Goal: Task Accomplishment & Management: Complete application form

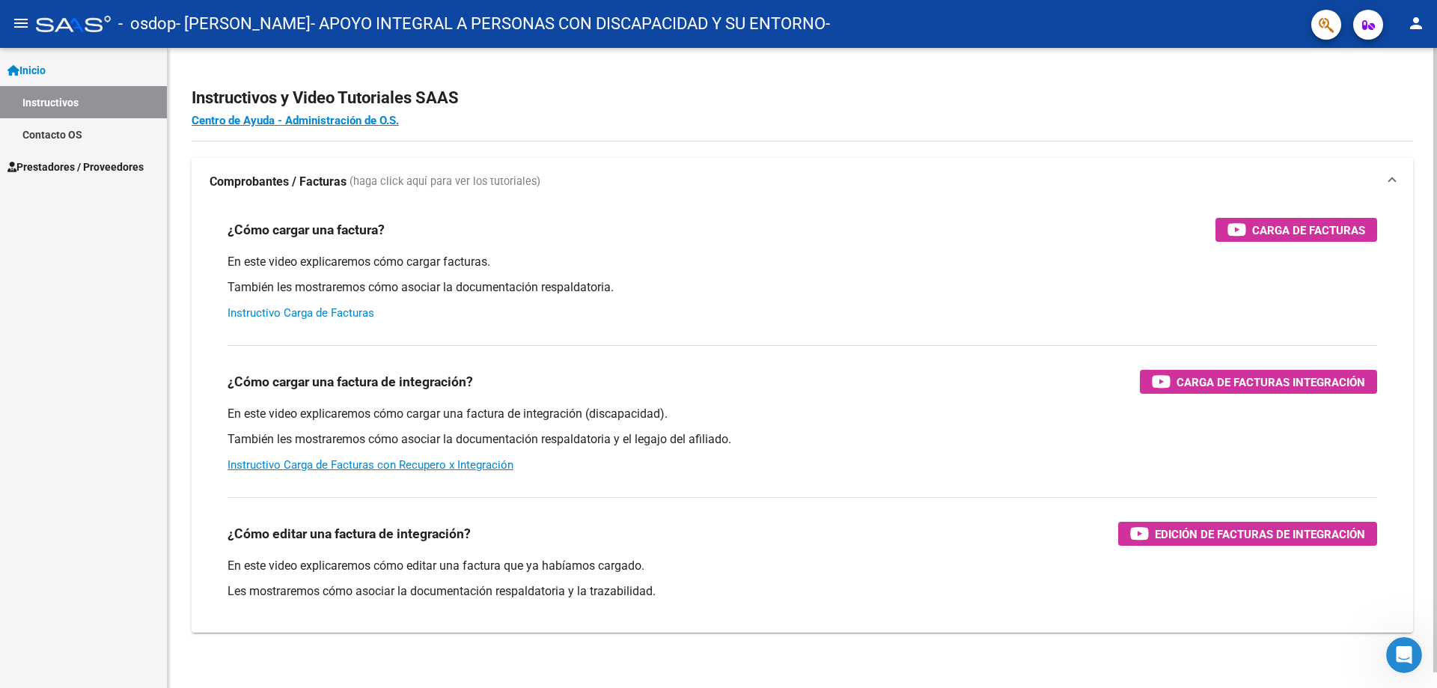
click at [322, 314] on link "Instructivo Carga de Facturas" at bounding box center [301, 312] width 147 height 13
click at [89, 62] on link "Inicio" at bounding box center [83, 70] width 167 height 32
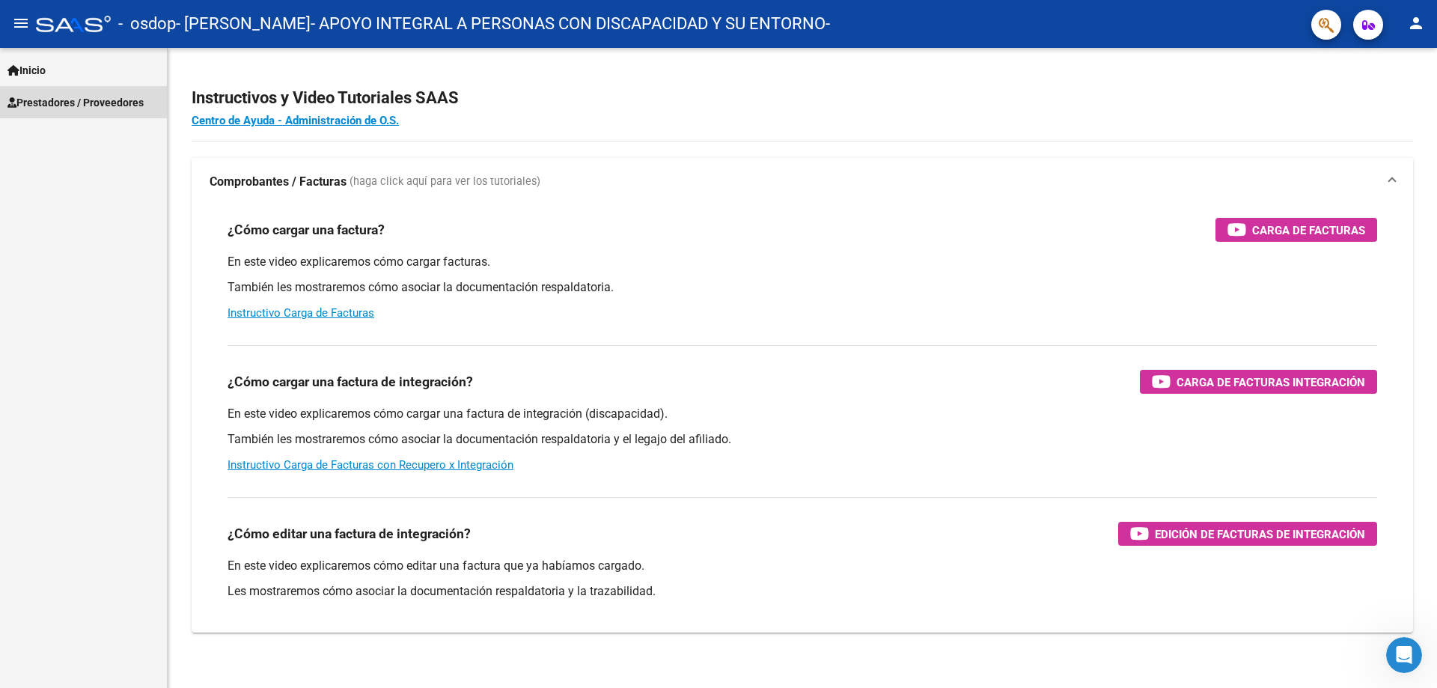
click at [88, 100] on span "Prestadores / Proveedores" at bounding box center [75, 102] width 136 height 16
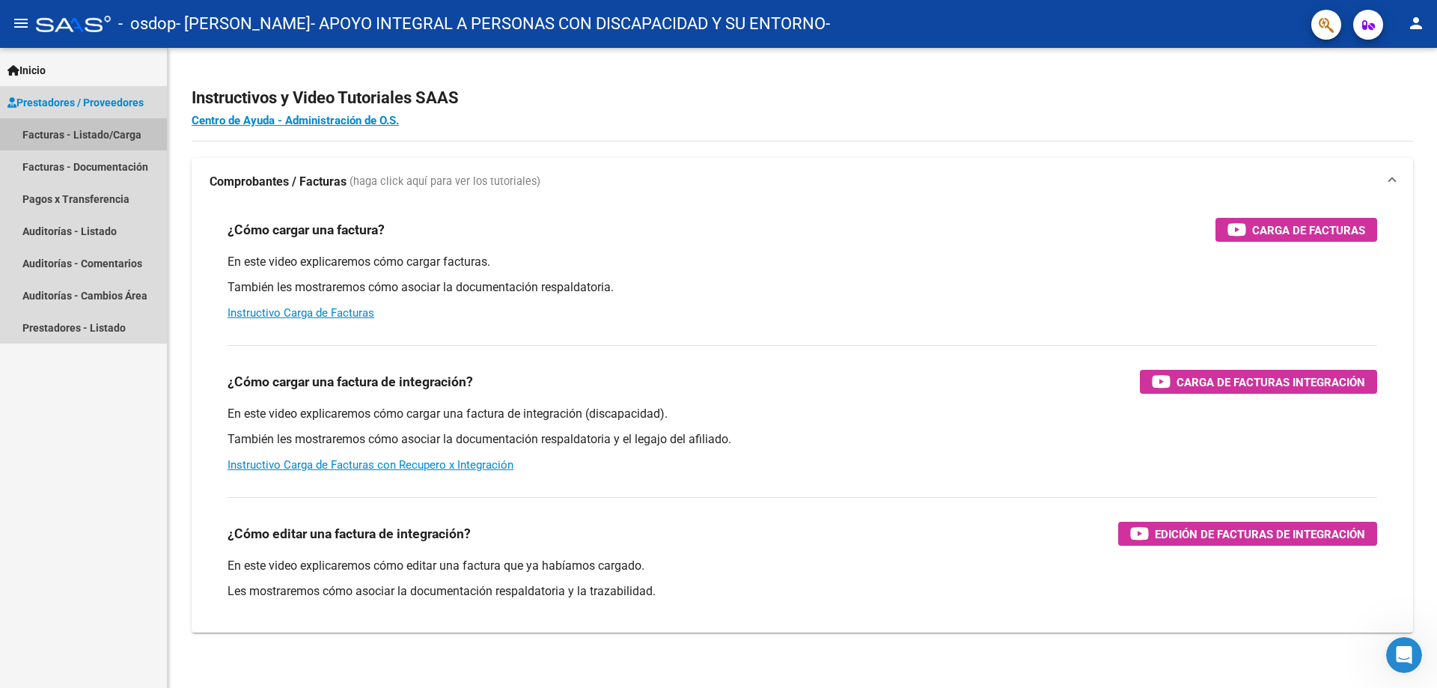
click at [90, 135] on link "Facturas - Listado/Carga" at bounding box center [83, 134] width 167 height 32
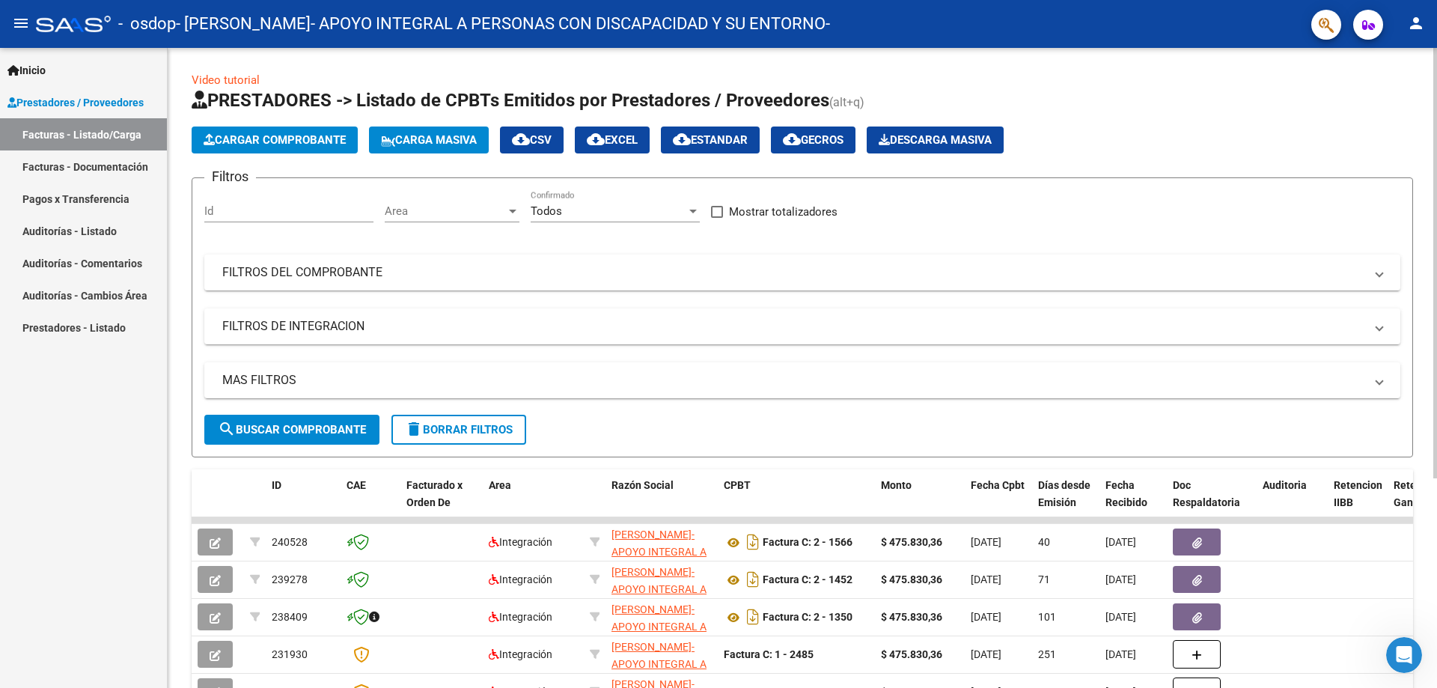
click at [320, 140] on span "Cargar Comprobante" at bounding box center [275, 139] width 142 height 13
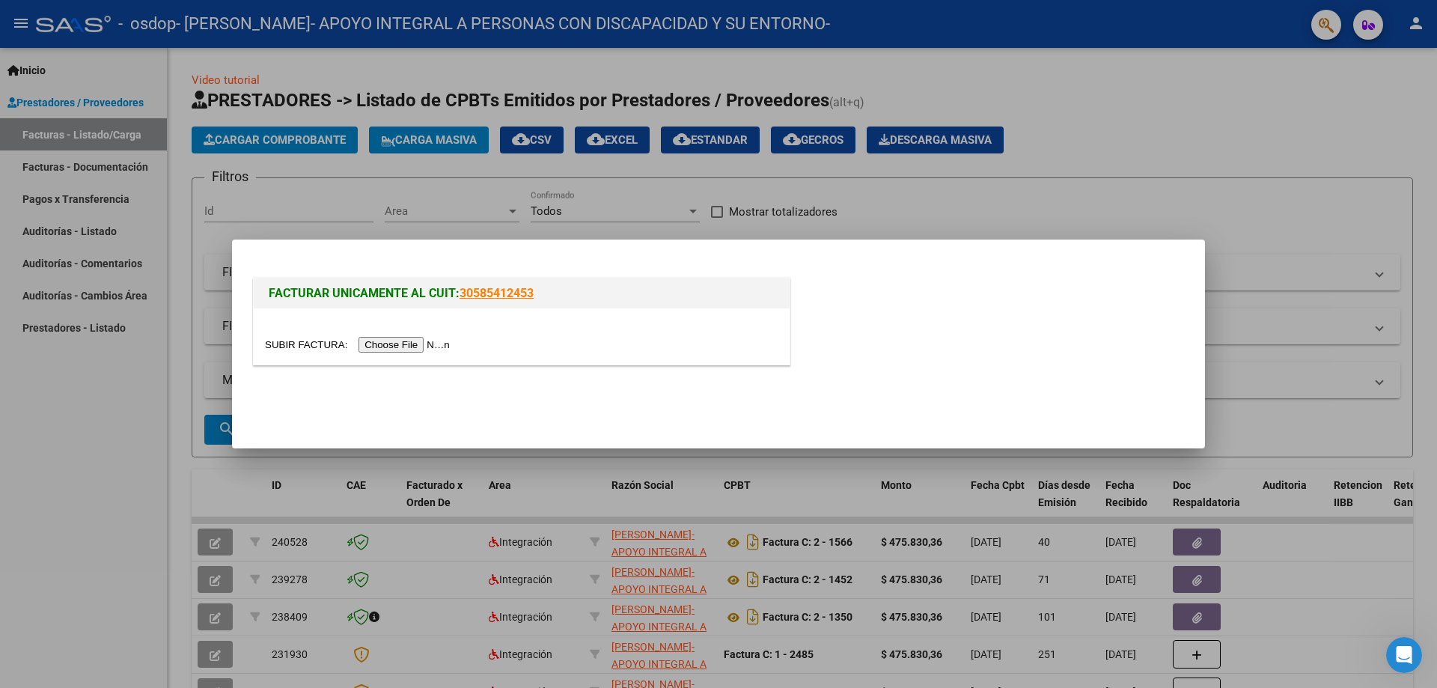
click at [390, 345] on input "file" at bounding box center [359, 345] width 189 height 16
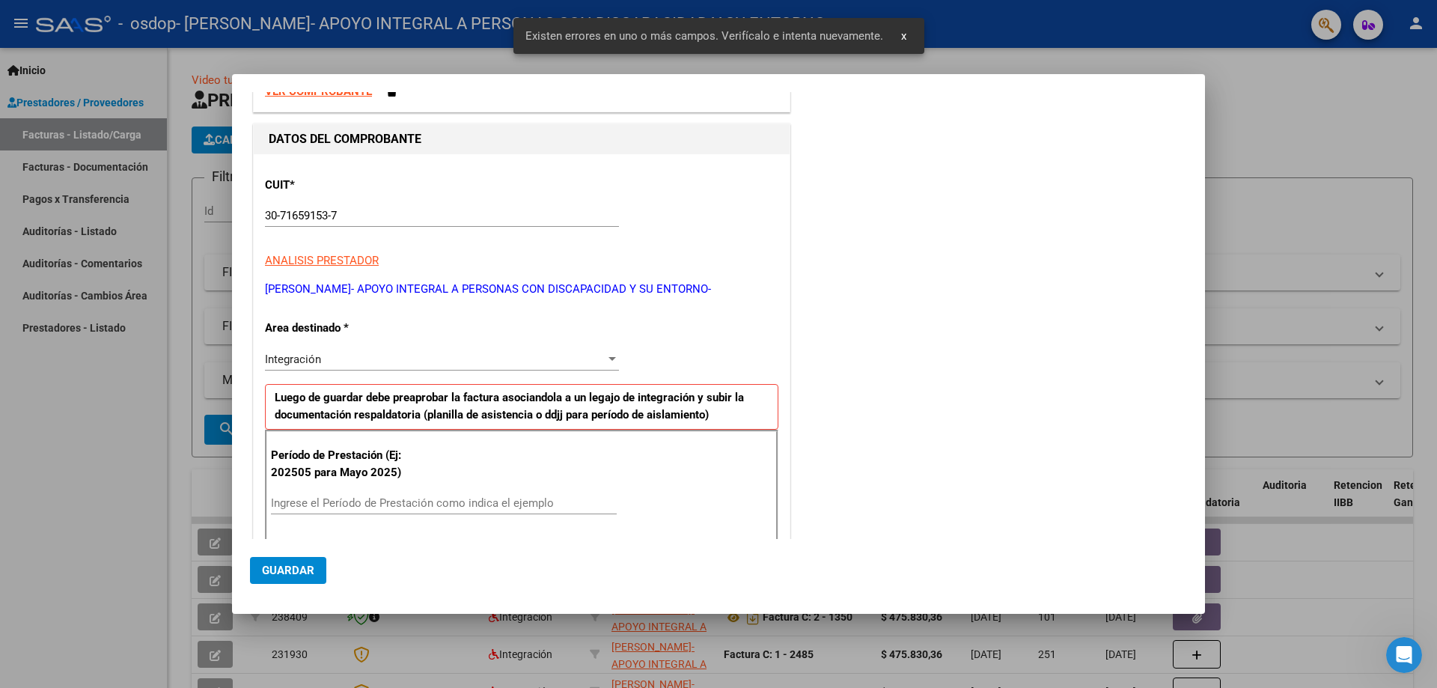
scroll to position [242, 0]
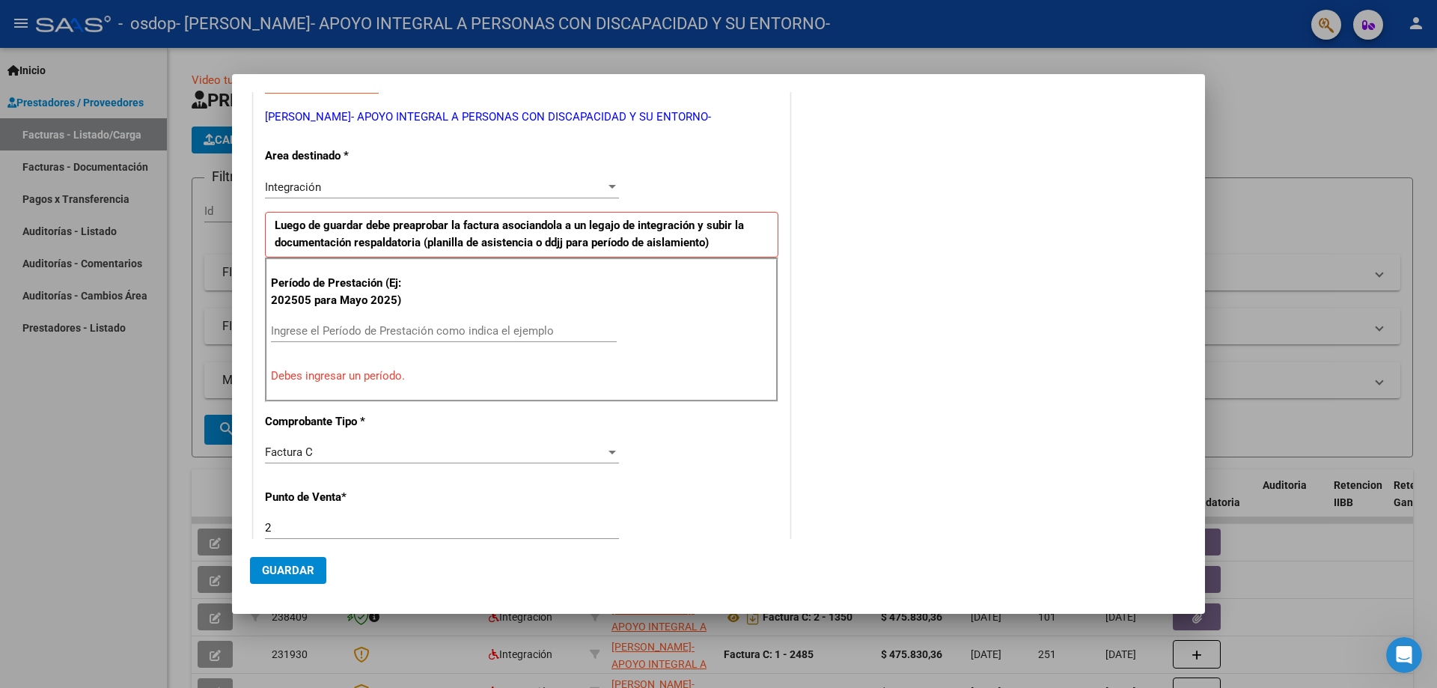
click at [568, 188] on div "Integración" at bounding box center [435, 186] width 341 height 13
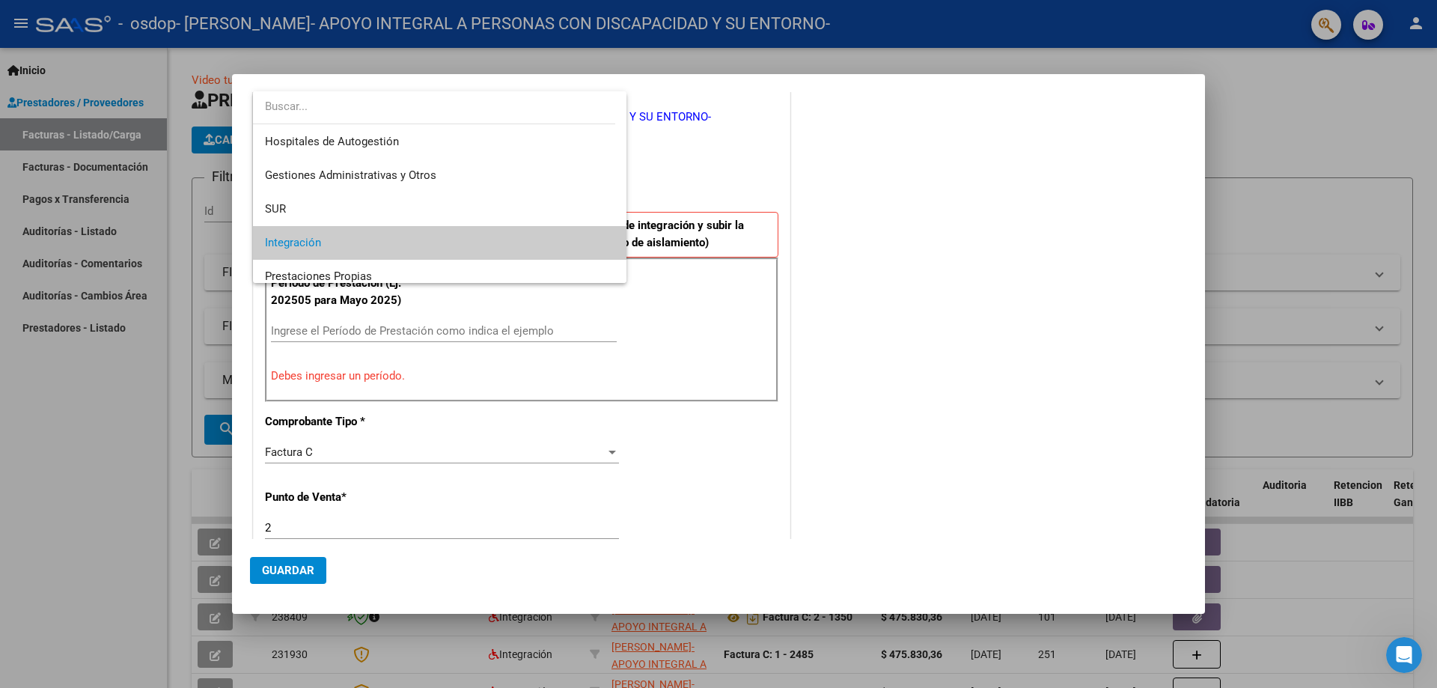
scroll to position [56, 0]
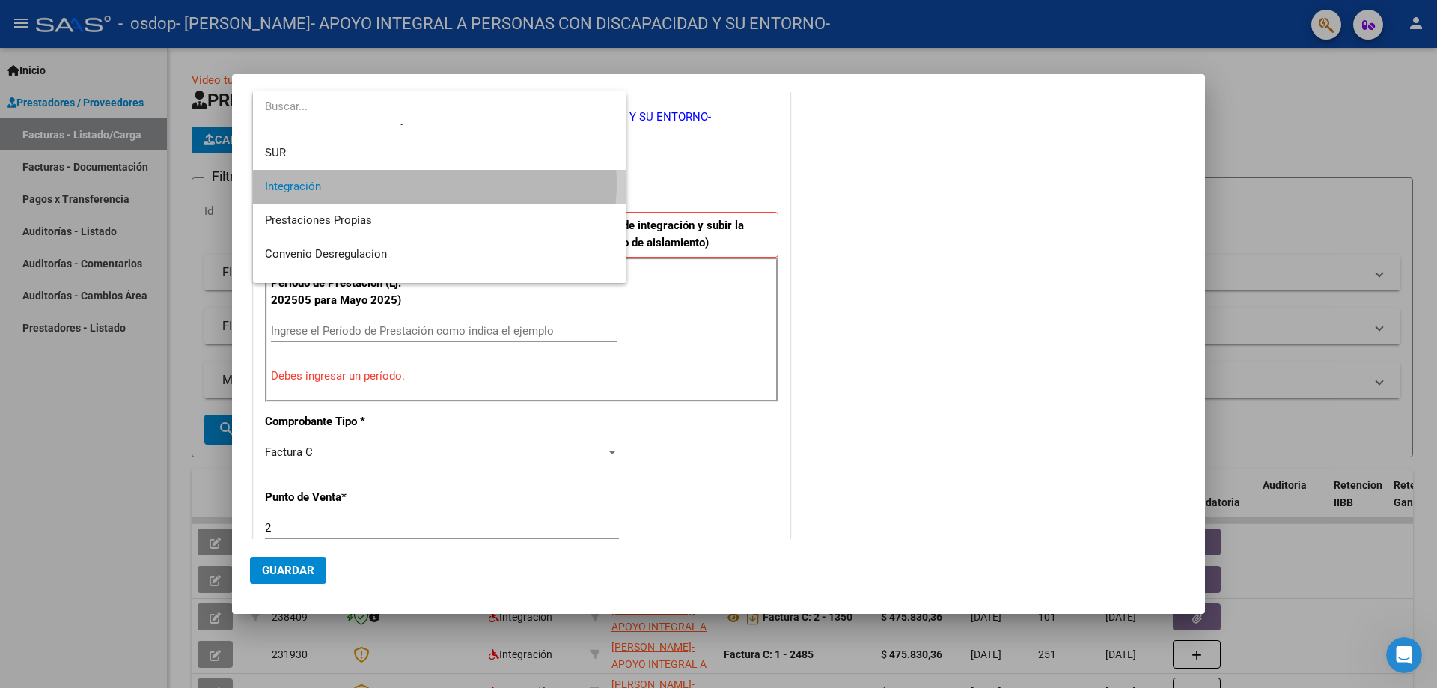
click at [426, 183] on span "Integración" at bounding box center [440, 187] width 350 height 34
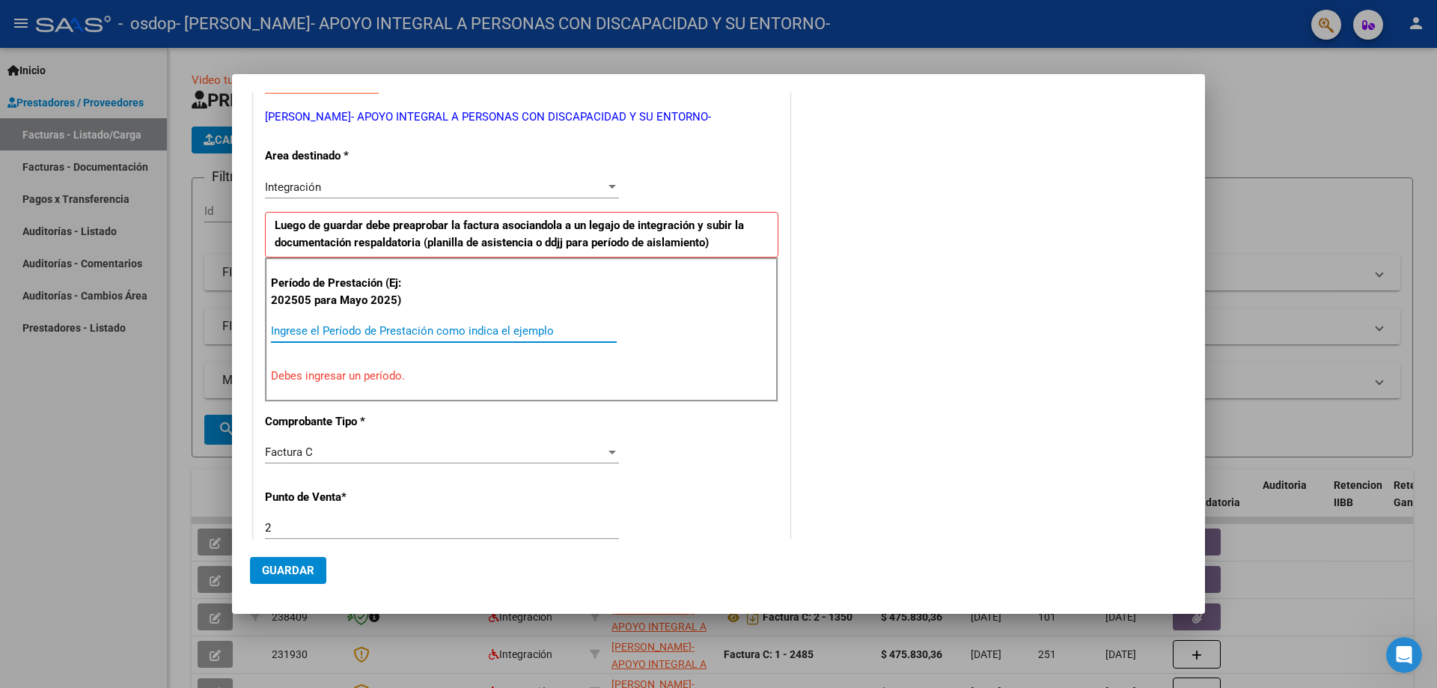
click at [373, 329] on input "Ingrese el Período de Prestación como indica el ejemplo" at bounding box center [444, 330] width 346 height 13
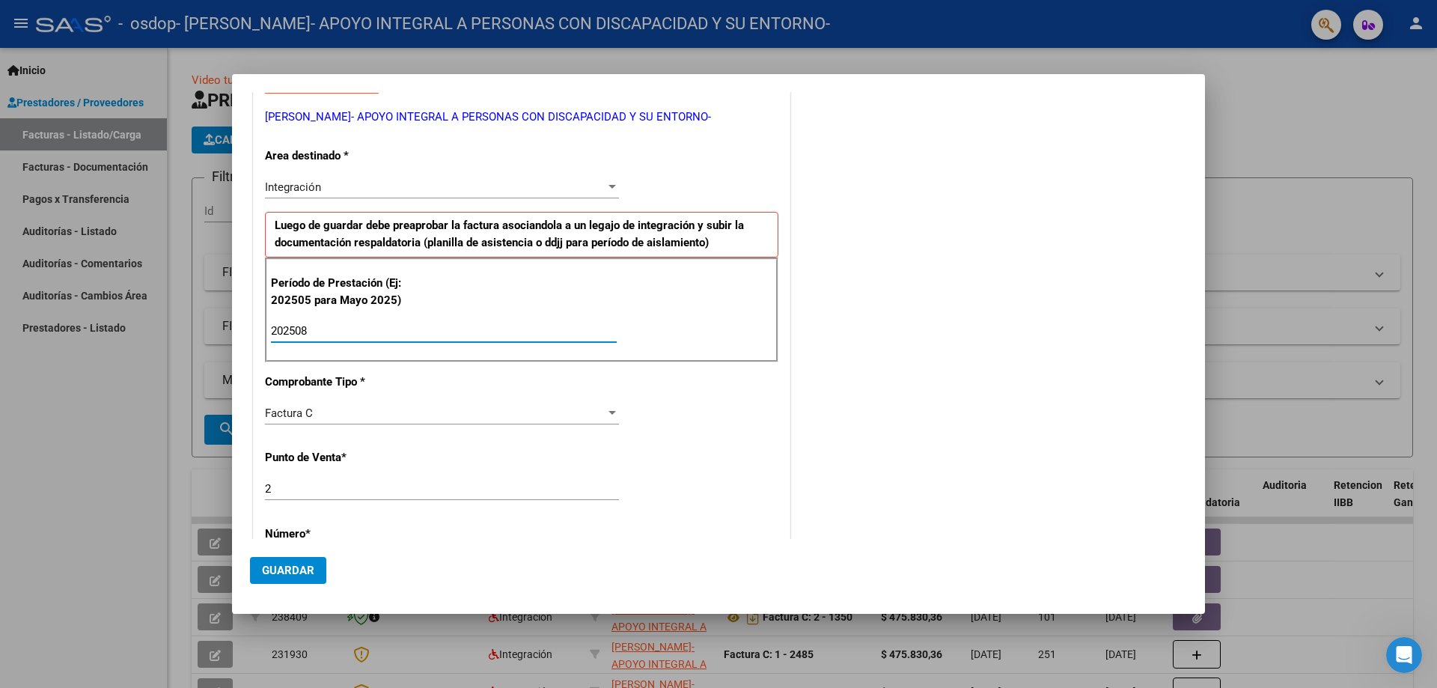
type input "202508"
click at [571, 478] on div "2 Ingresar el Nro." at bounding box center [442, 488] width 354 height 22
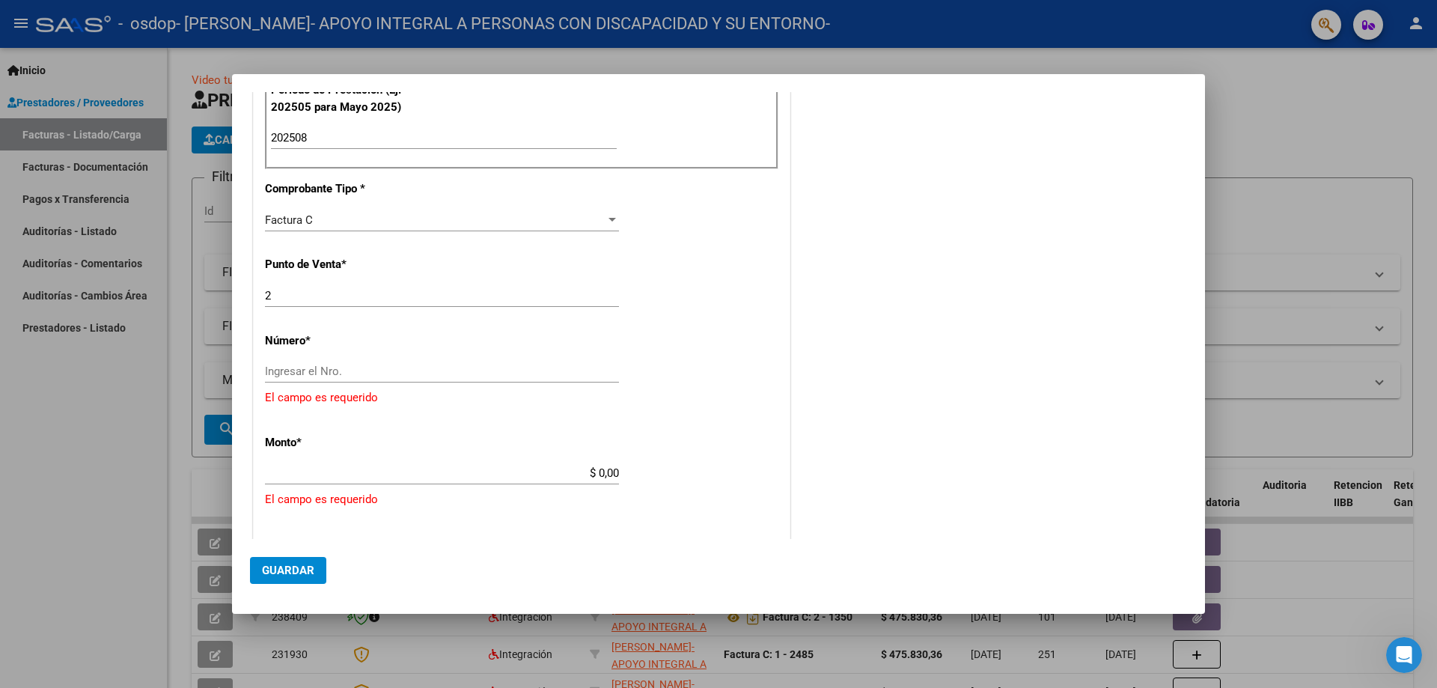
scroll to position [464, 0]
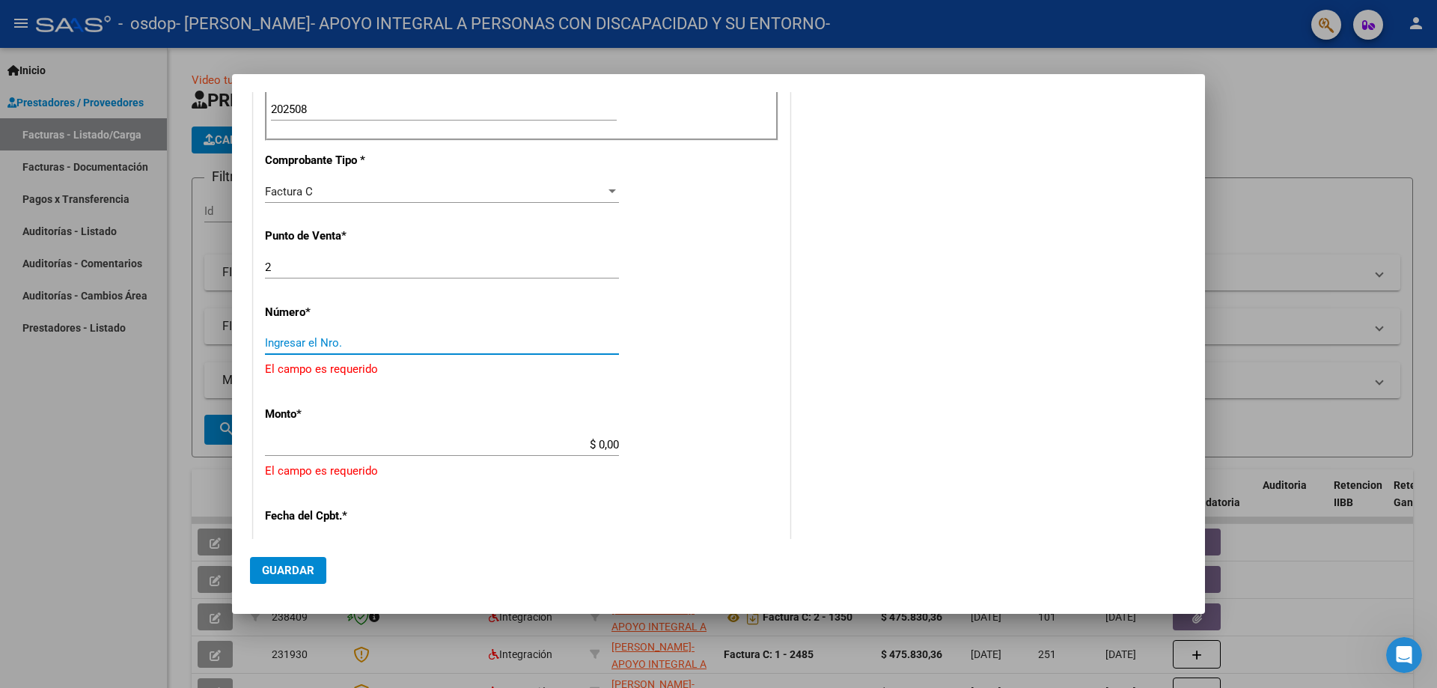
click at [377, 339] on input "Ingresar el Nro." at bounding box center [442, 342] width 354 height 13
click at [308, 342] on input "Ingresar el Nro." at bounding box center [442, 342] width 354 height 13
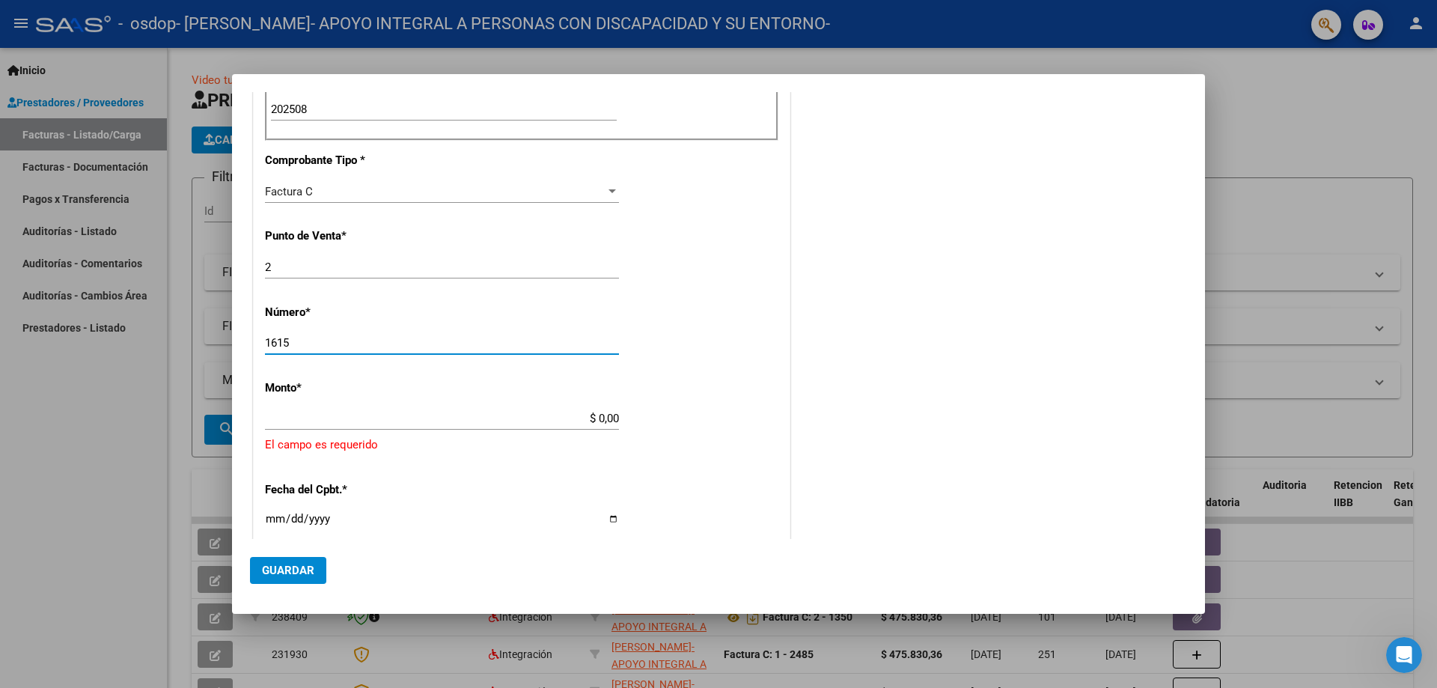
type input "1615"
drag, startPoint x: 592, startPoint y: 417, endPoint x: 621, endPoint y: 417, distance: 29.2
click at [621, 417] on app-form-text-field "Monto * $ 0,00 Ingresar el monto [GEOGRAPHIC_DATA] es requerido" at bounding box center [521, 417] width 513 height 73
type input "$ 475.830,36"
type input "[DATE]"
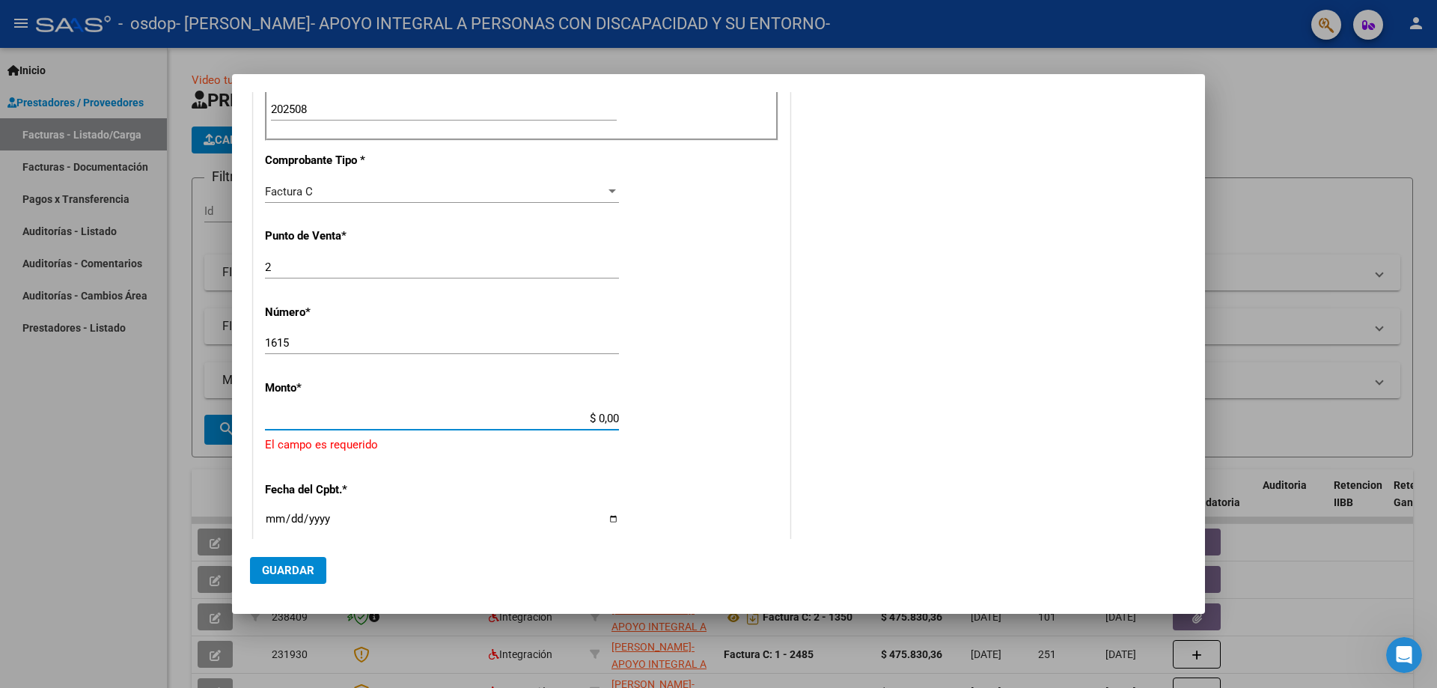
type input "75357069580424"
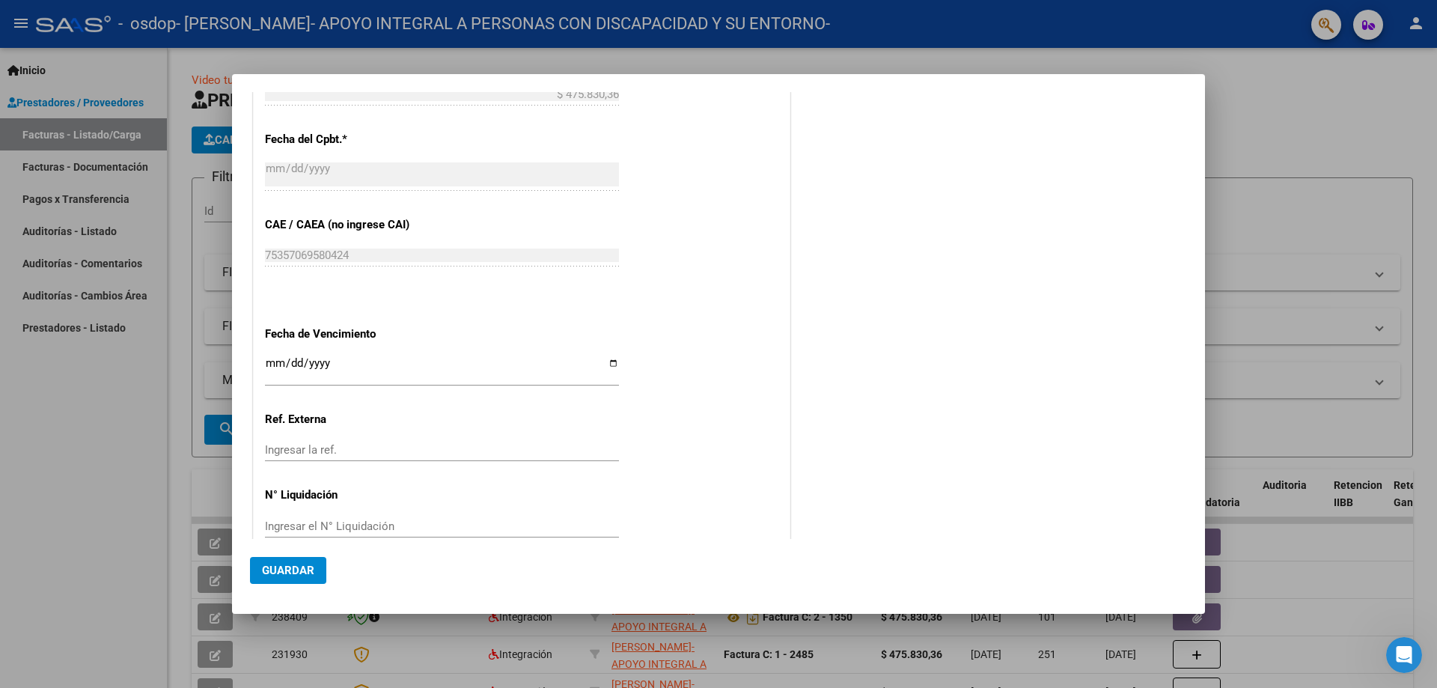
scroll to position [793, 0]
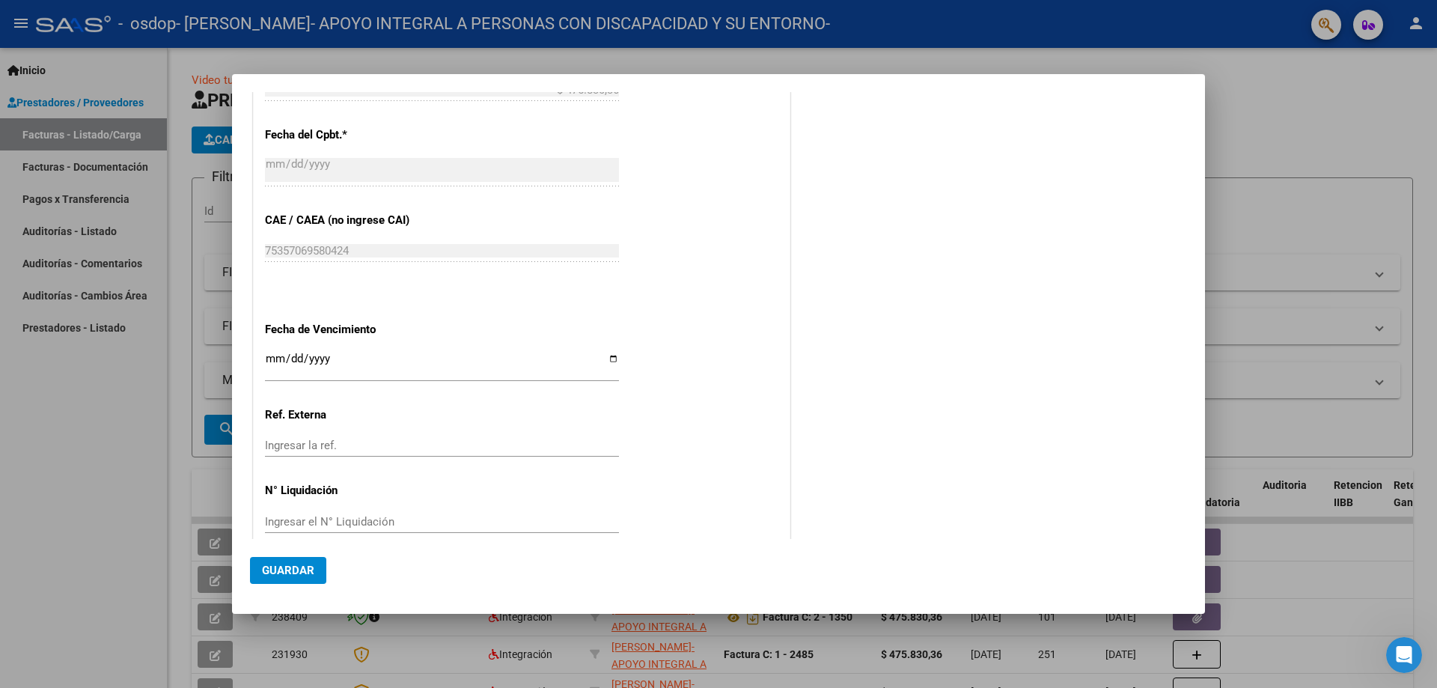
click at [270, 356] on input "Ingresar la fecha" at bounding box center [442, 365] width 354 height 24
click at [269, 359] on input "Ingresar la fecha" at bounding box center [442, 365] width 354 height 24
type input "[DATE]"
type input "0005-09-11"
type input "[DATE]"
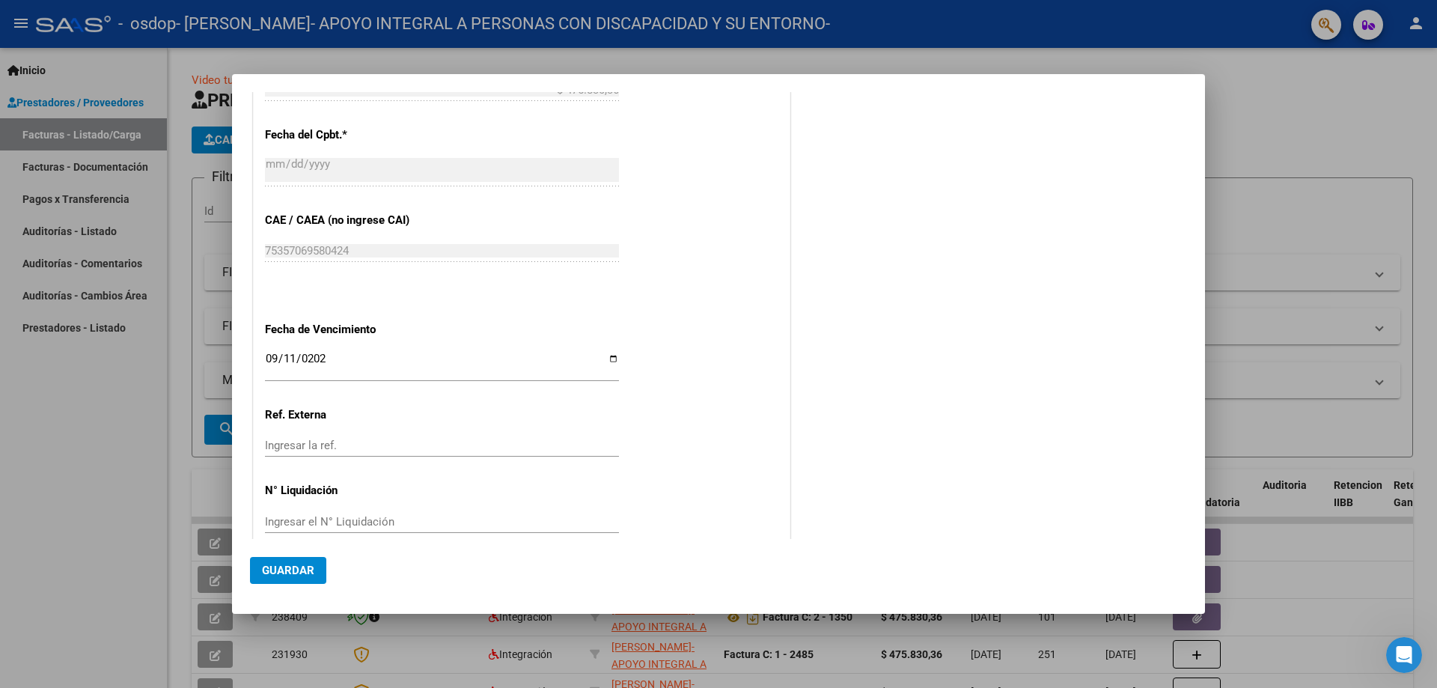
scroll to position [815, 0]
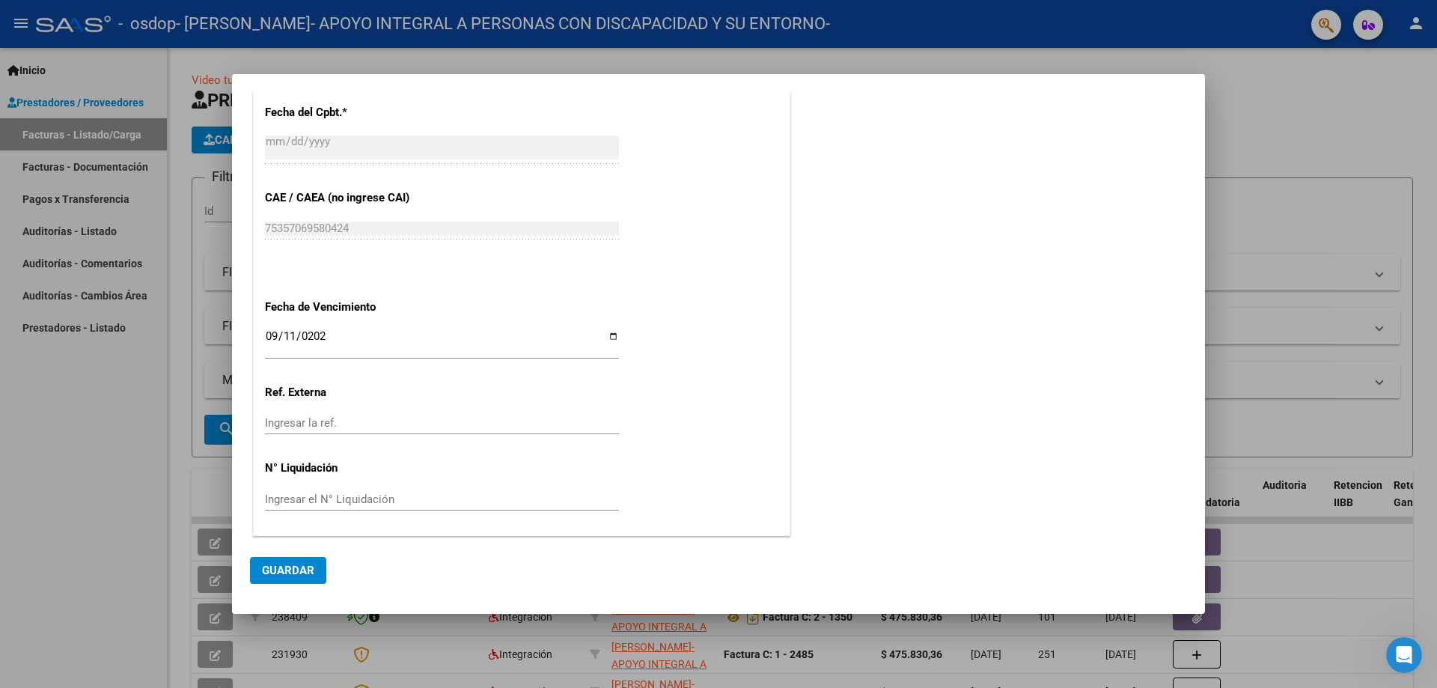
click at [290, 575] on span "Guardar" at bounding box center [288, 570] width 52 height 13
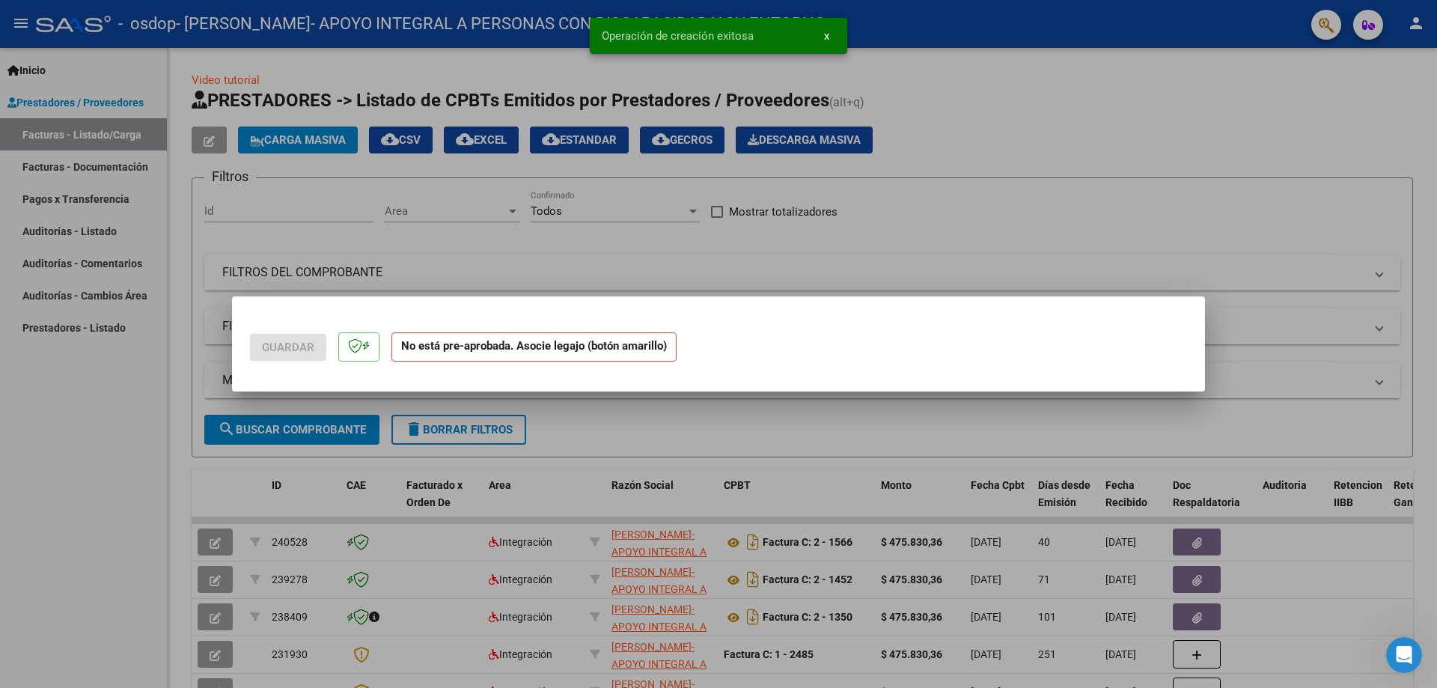
scroll to position [0, 0]
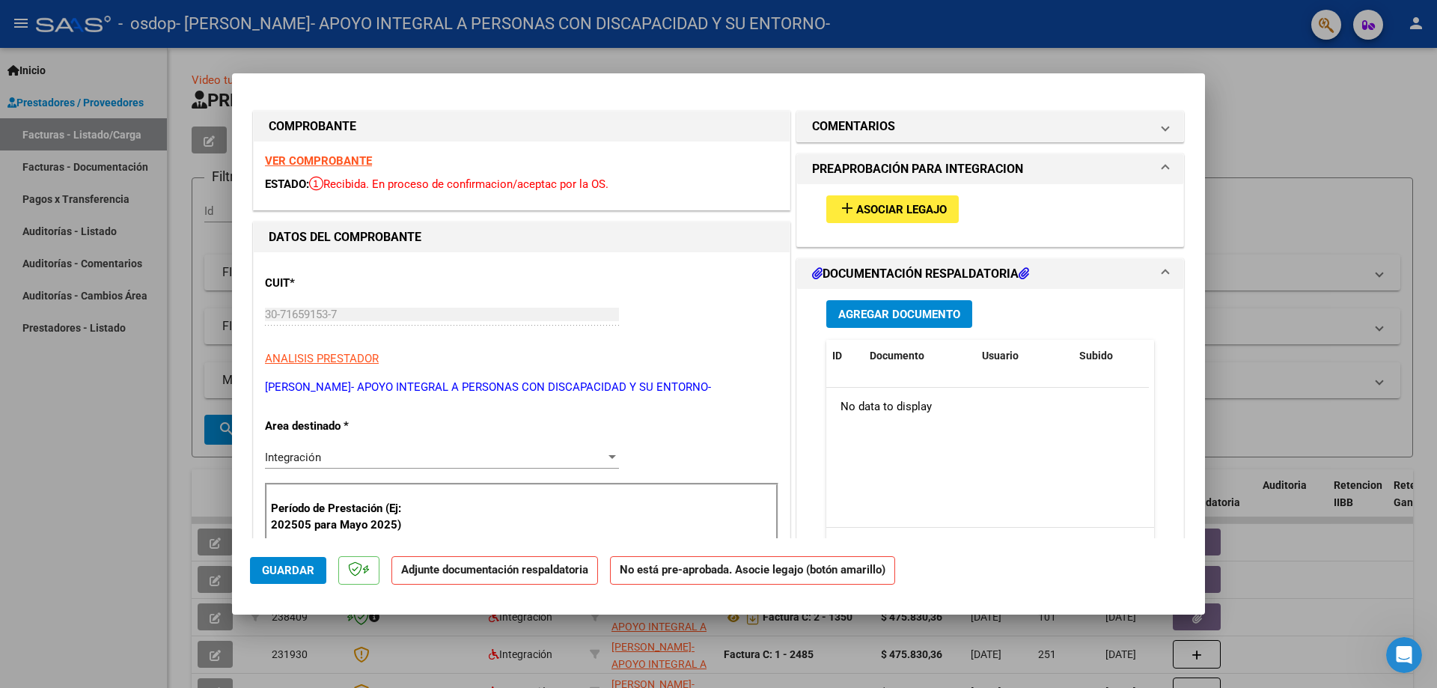
click at [923, 312] on span "Agregar Documento" at bounding box center [899, 314] width 122 height 13
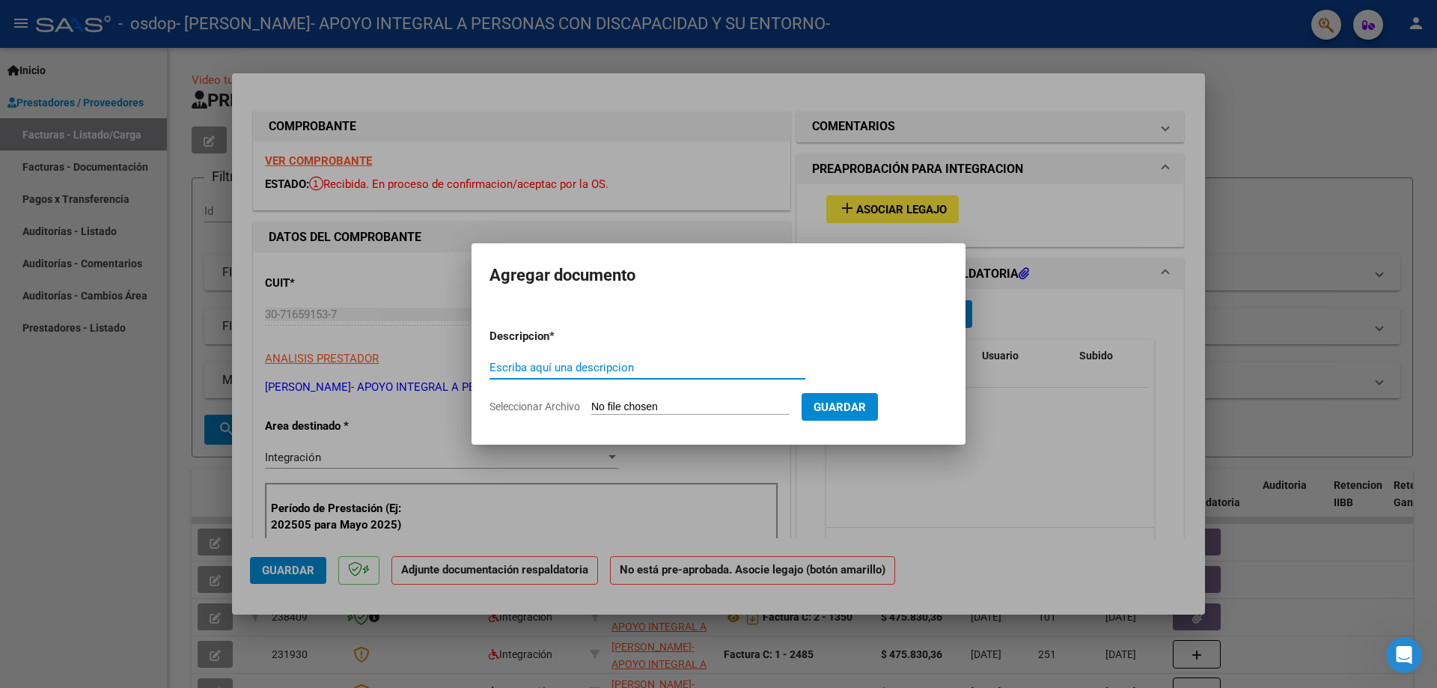
click at [629, 364] on input "Escriba aquí una descripcion" at bounding box center [647, 367] width 316 height 13
type input "p"
type input "PLANILLA DE ASISTENCIA"
click at [756, 403] on input "Seleccionar Archivo" at bounding box center [690, 407] width 198 height 14
type input "C:\fakepath\asistencia [PERSON_NAME].pdf"
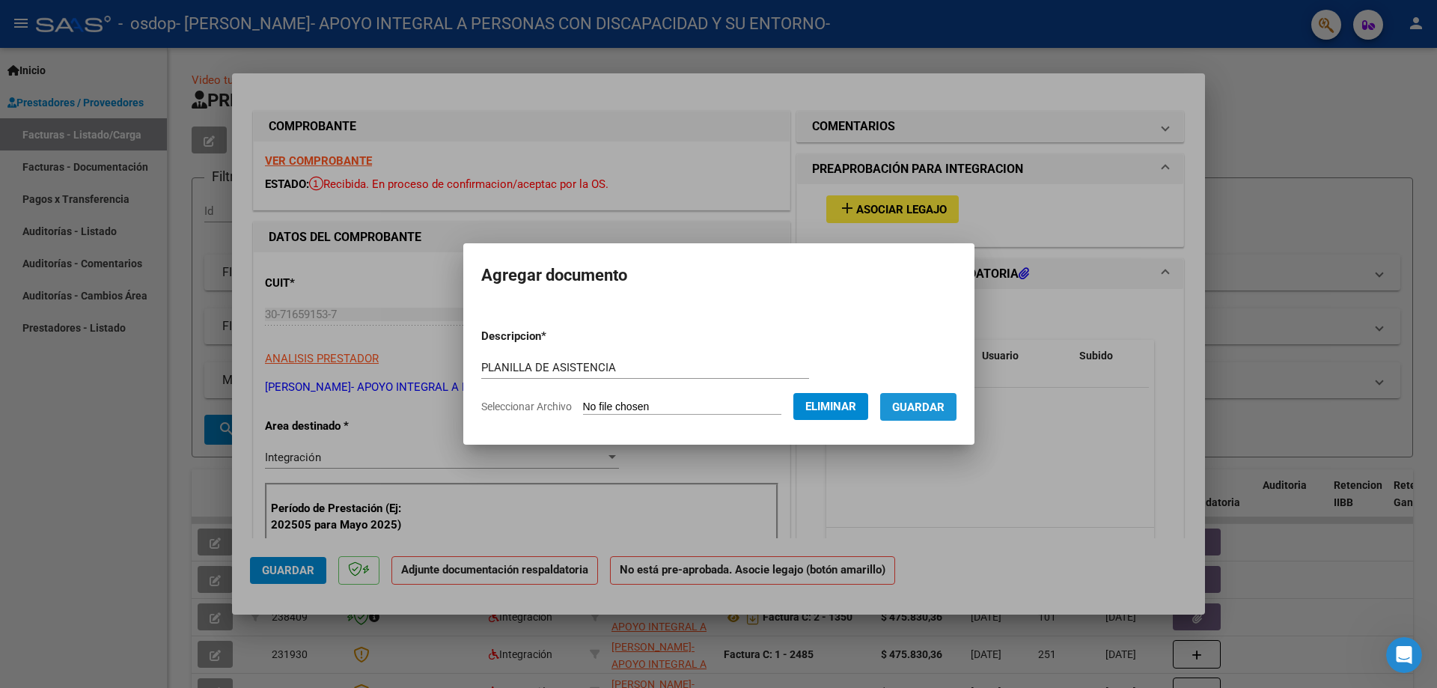
click at [945, 412] on span "Guardar" at bounding box center [918, 406] width 52 height 13
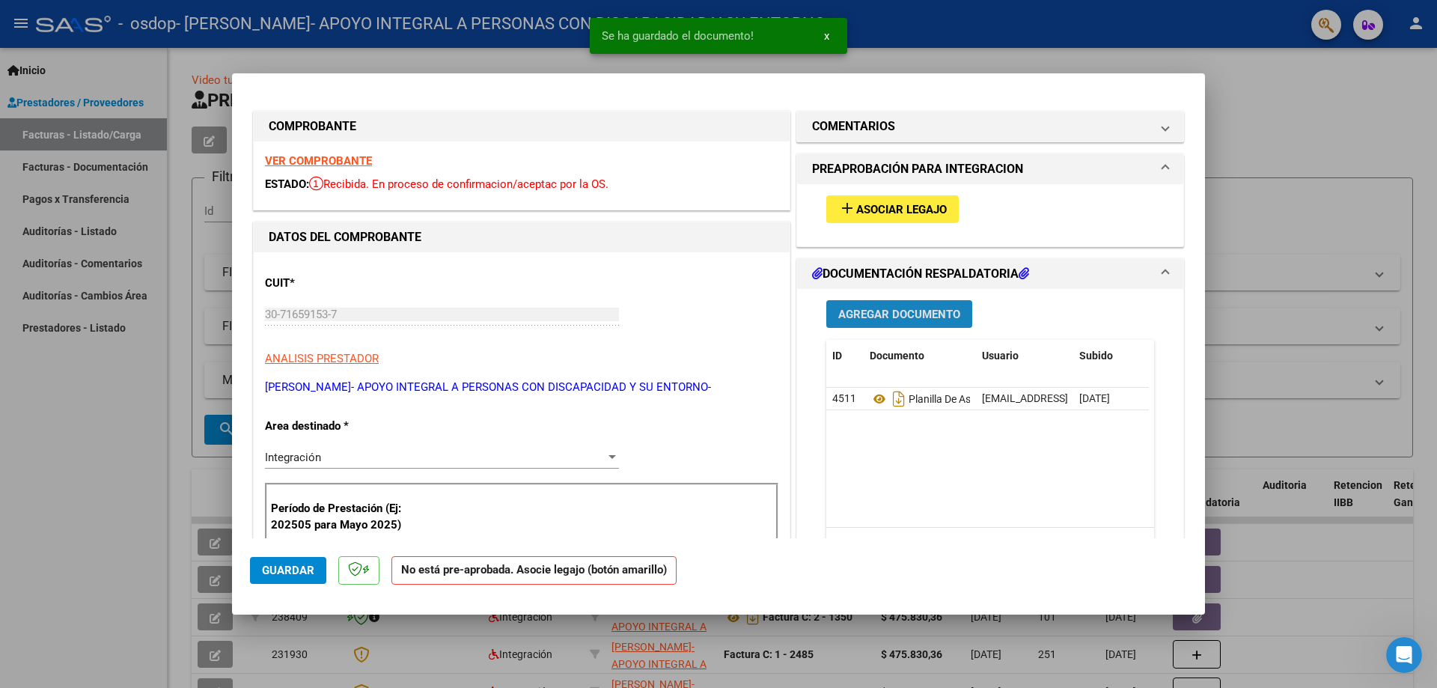
click at [944, 316] on span "Agregar Documento" at bounding box center [899, 314] width 122 height 13
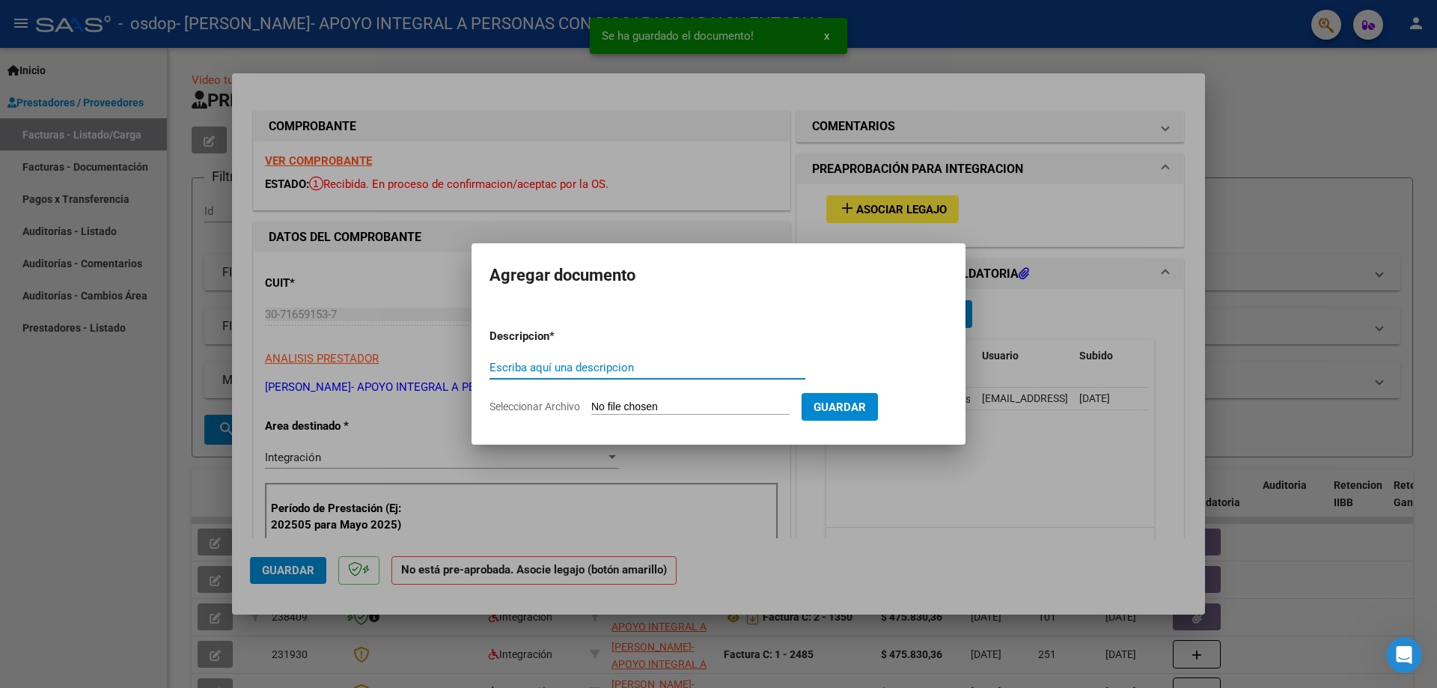
click at [581, 367] on input "Escriba aquí una descripcion" at bounding box center [647, 367] width 316 height 13
type input "iNFORME SEMESTRAL"
click at [626, 400] on input "Seleccionar Archivo" at bounding box center [690, 407] width 198 height 14
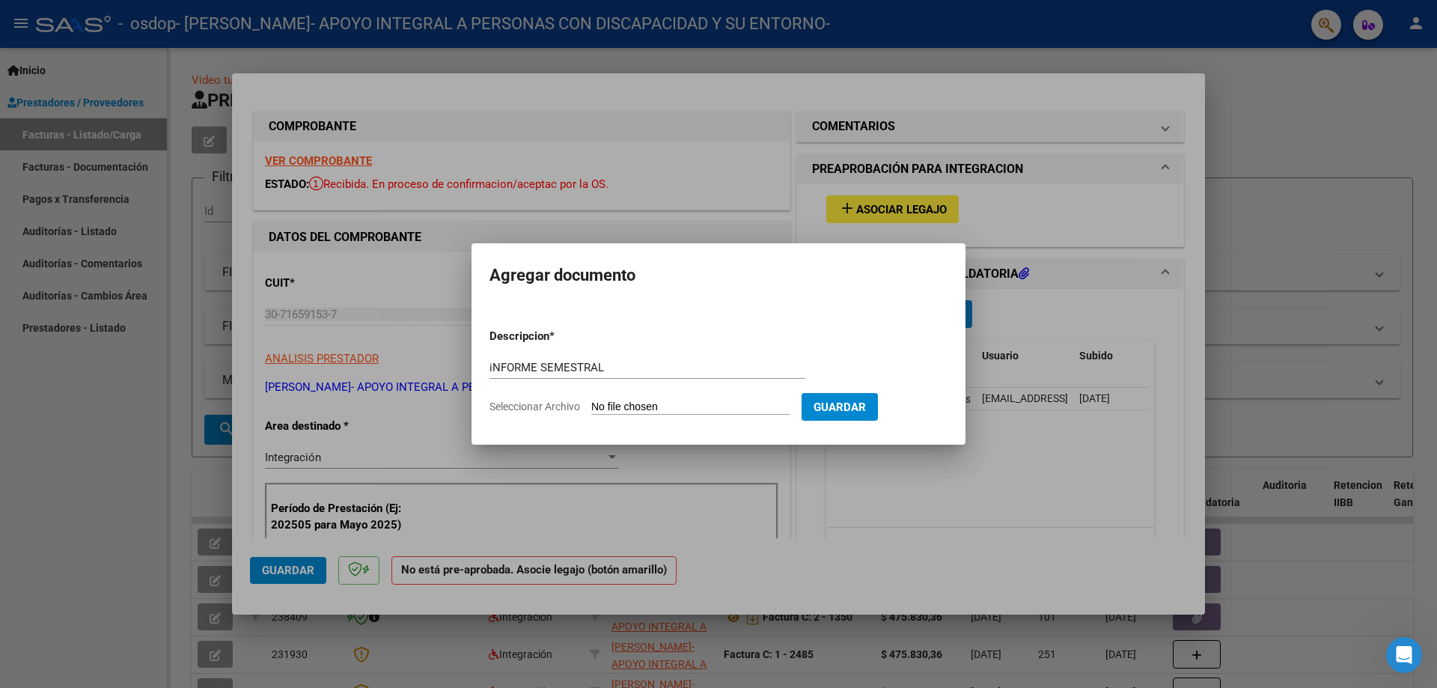
type input "C:\fakepath\SAIEinforme semestral 2025 [PERSON_NAME].pdf"
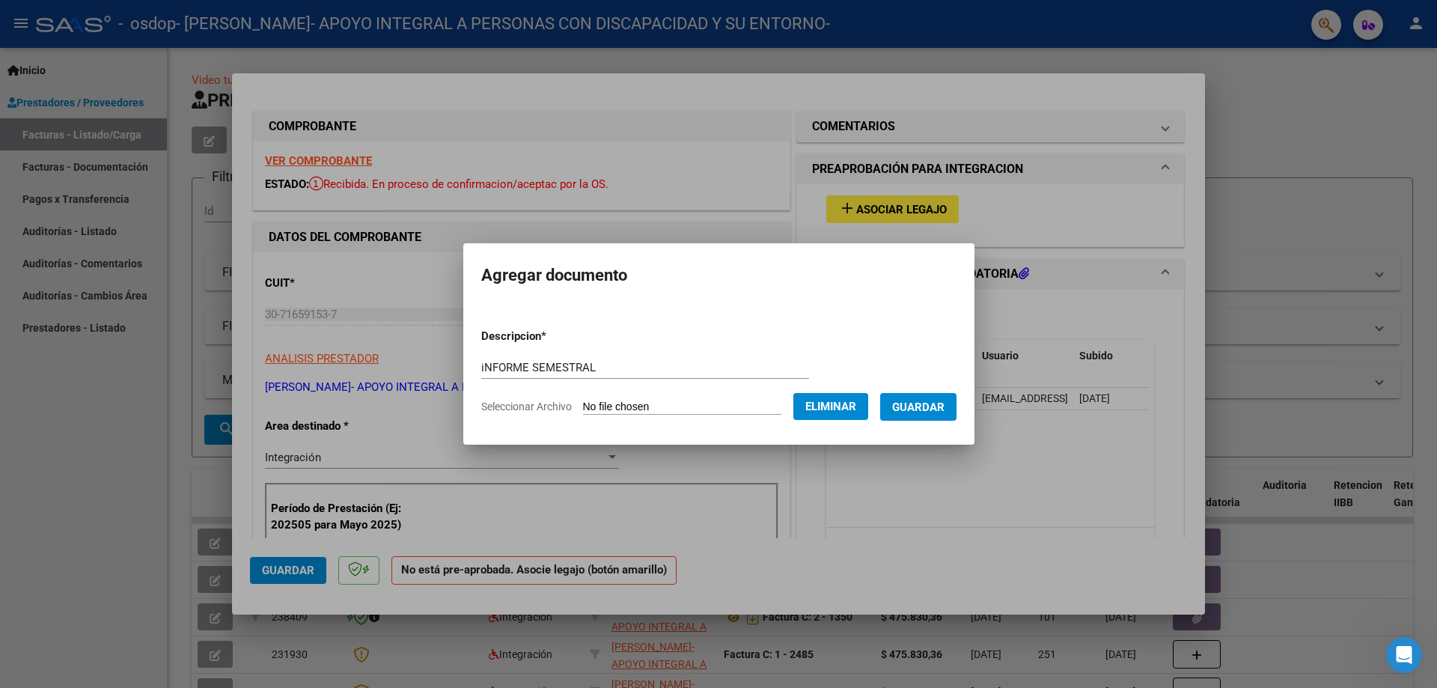
click at [933, 406] on span "Guardar" at bounding box center [918, 406] width 52 height 13
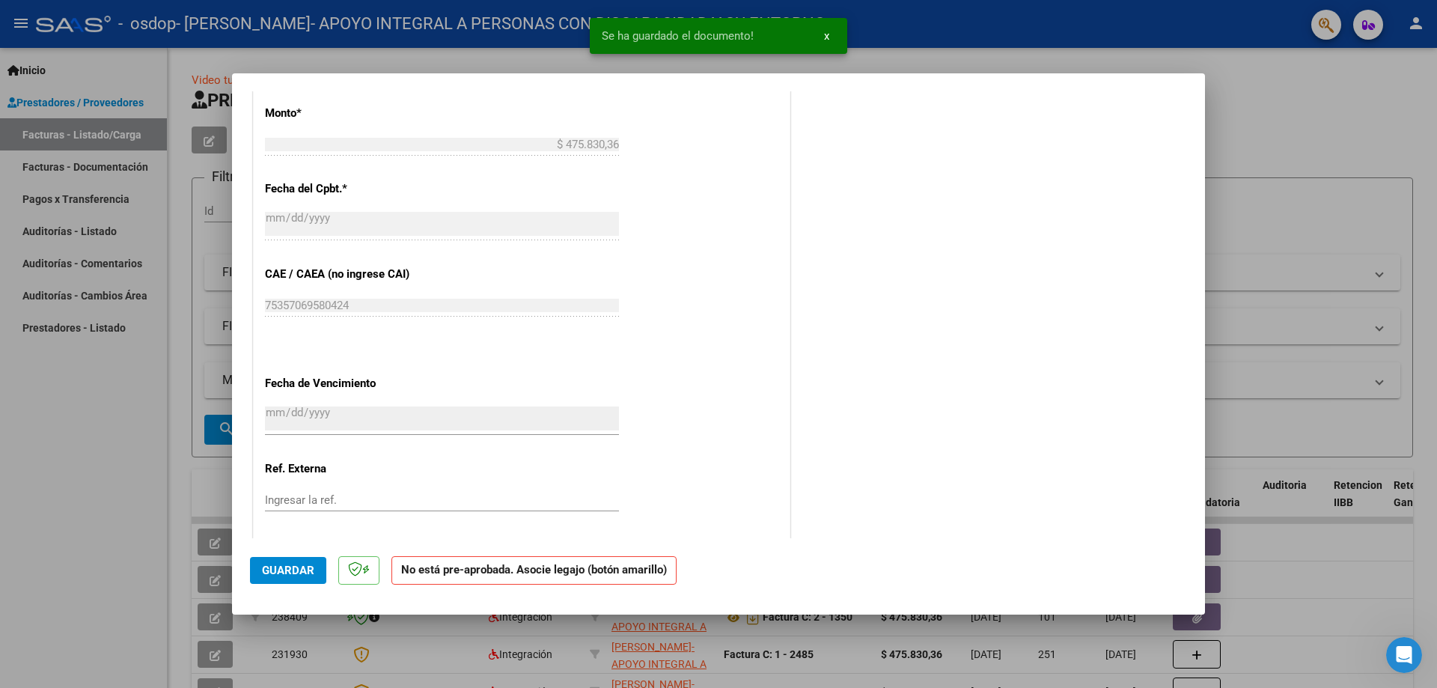
scroll to position [799, 0]
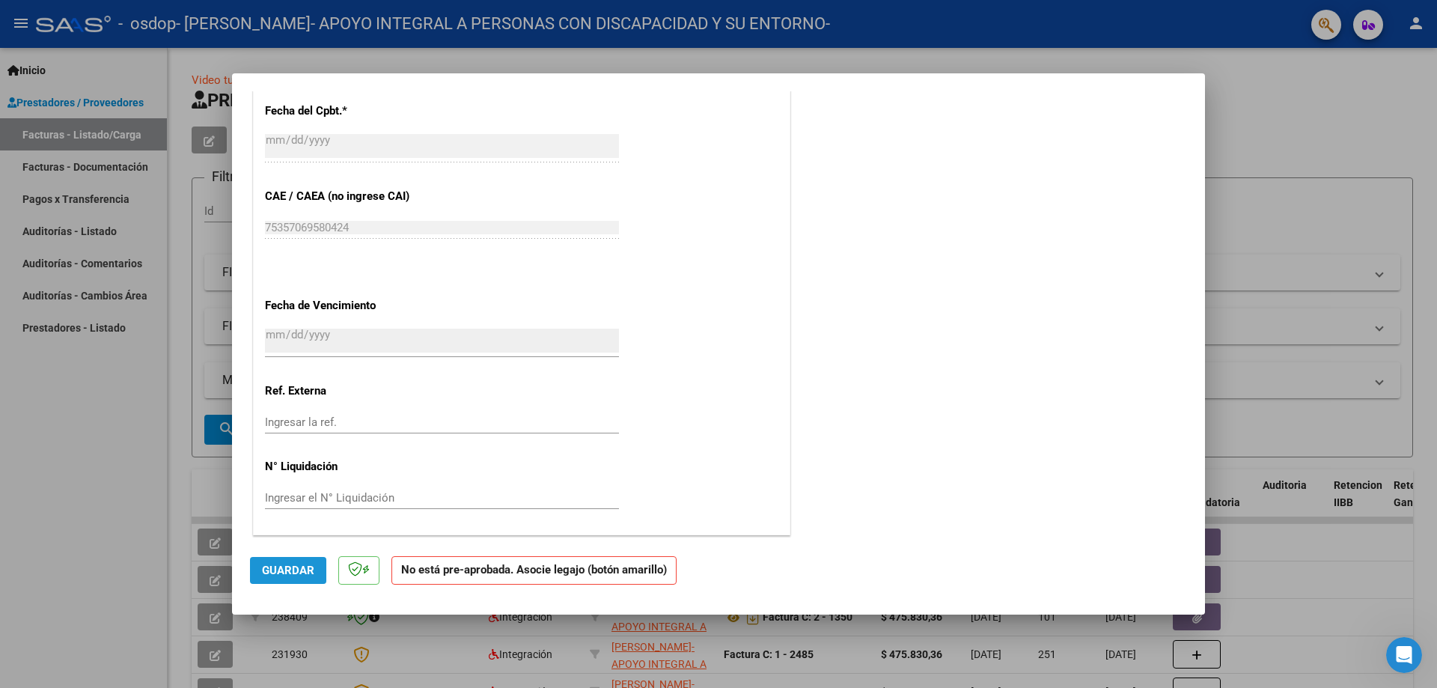
click at [289, 564] on span "Guardar" at bounding box center [288, 570] width 52 height 13
click at [1256, 88] on div at bounding box center [718, 344] width 1437 height 688
type input "$ 0,00"
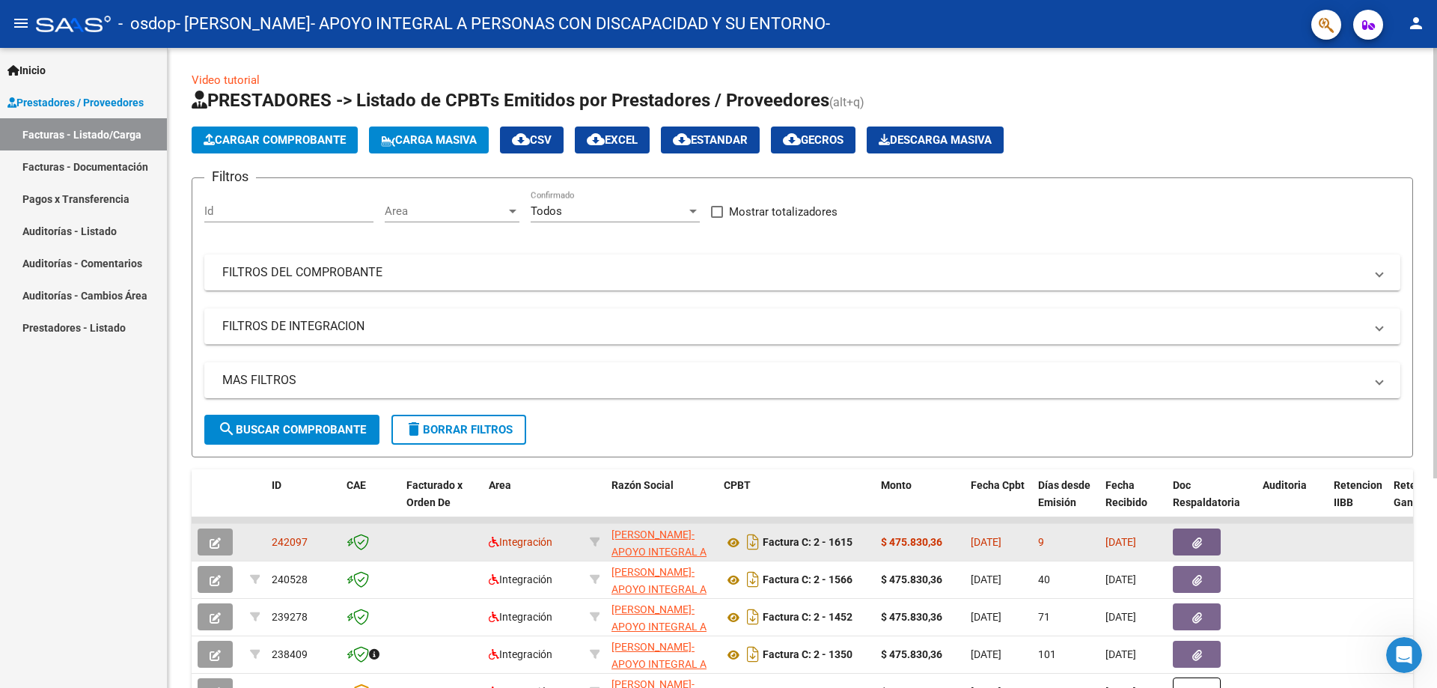
click at [1190, 540] on button "button" at bounding box center [1197, 541] width 48 height 27
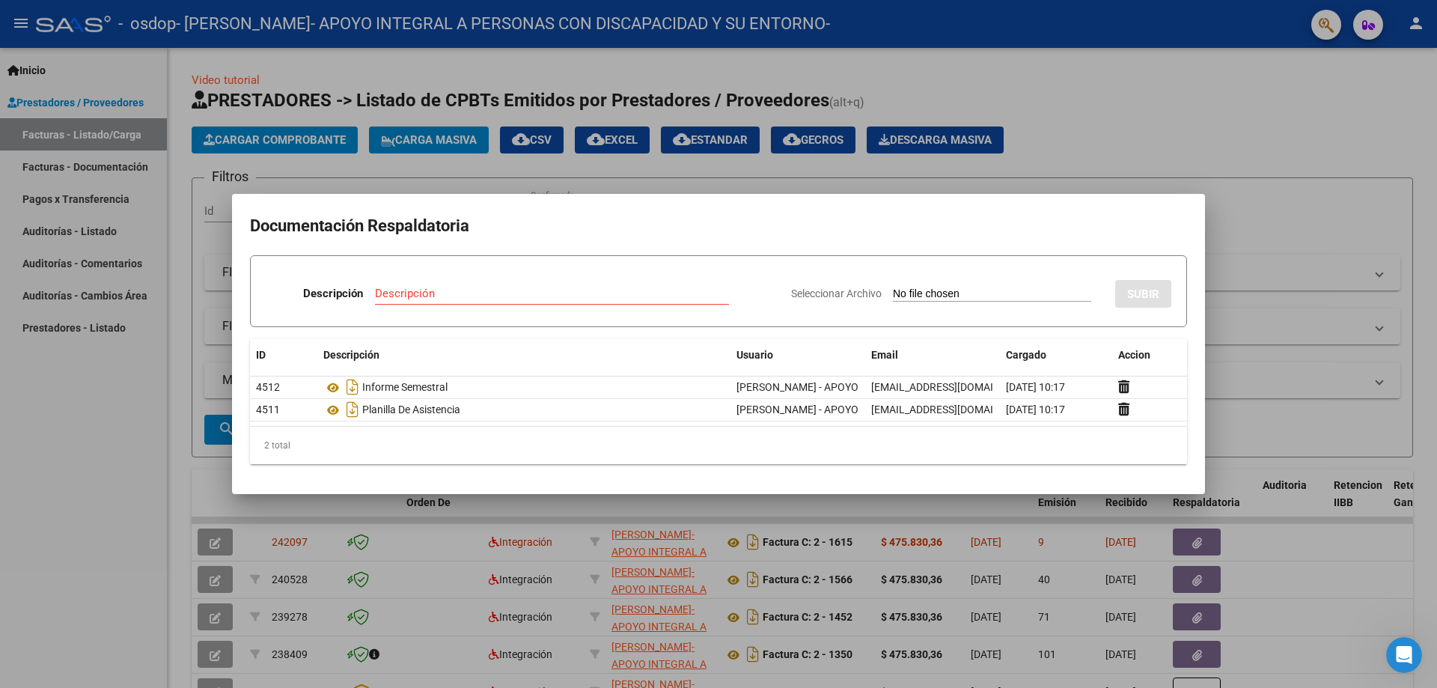
click at [933, 290] on input "Seleccionar Archivo" at bounding box center [992, 294] width 198 height 14
type input "C:\fakepath\30716591537_011_0002_00001615.pdf"
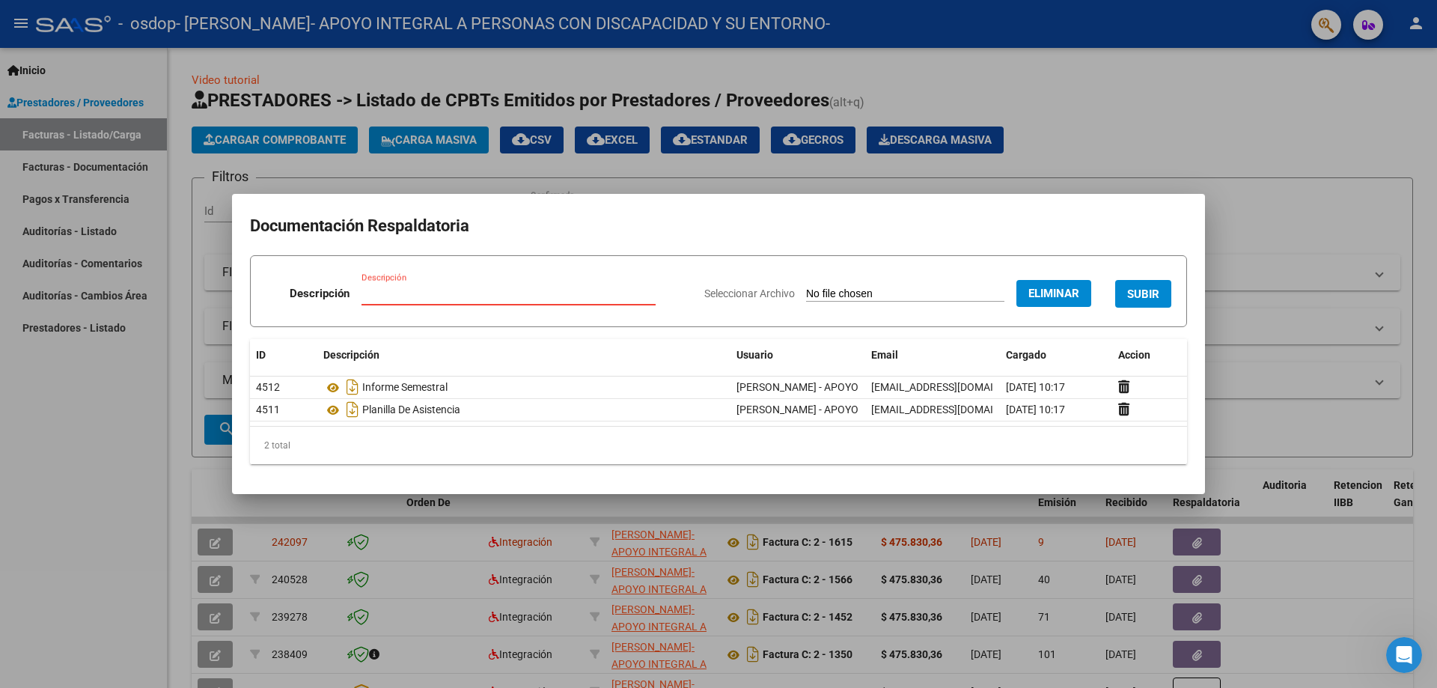
click at [412, 291] on input "Descripción" at bounding box center [508, 293] width 294 height 13
type input "FACTURA"
click at [1150, 296] on span "SUBIR" at bounding box center [1143, 293] width 32 height 13
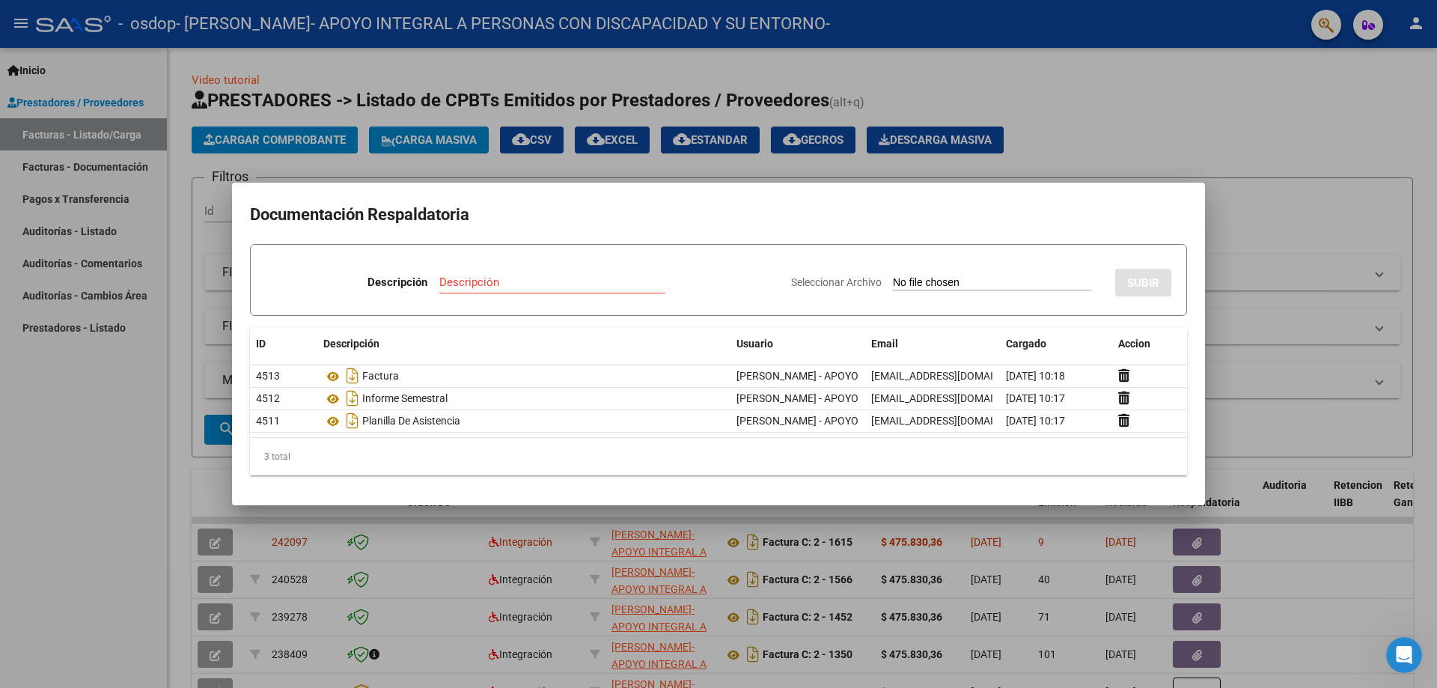
click at [1114, 109] on div at bounding box center [718, 344] width 1437 height 688
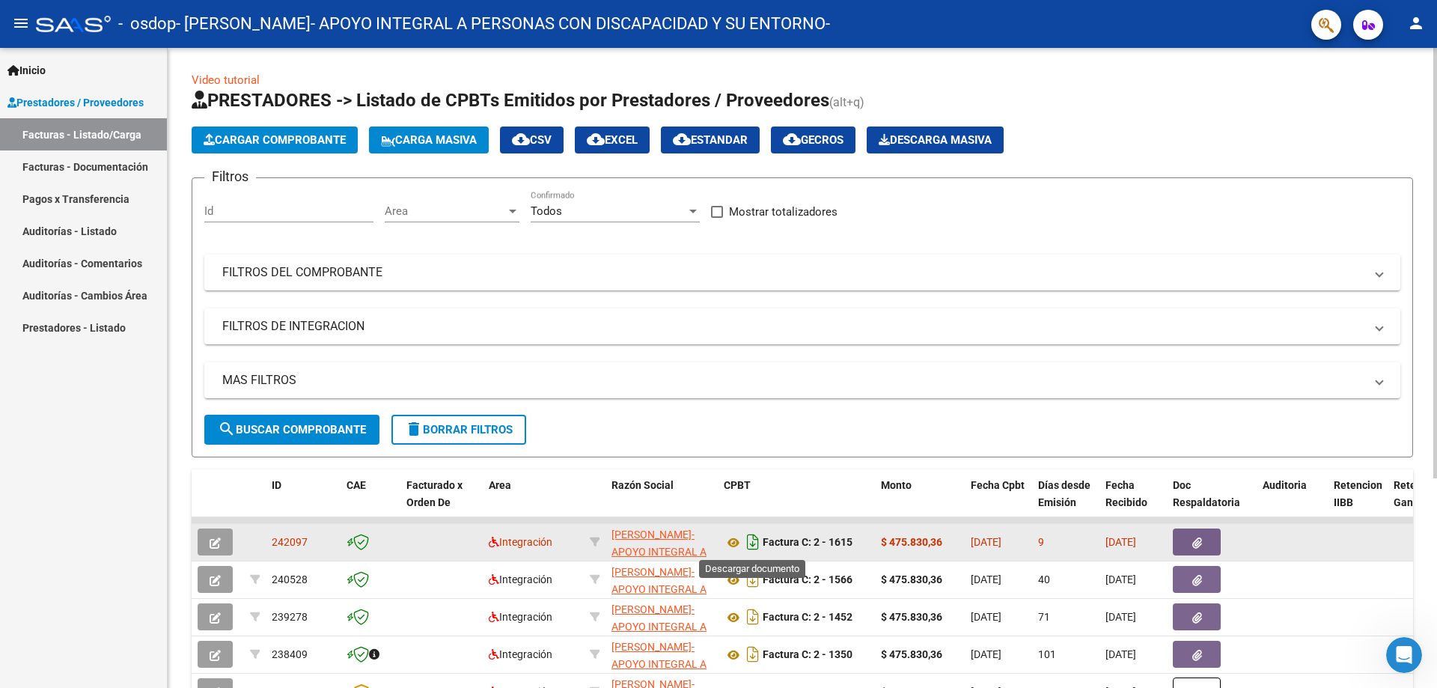
click at [749, 542] on icon "Descargar documento" at bounding box center [752, 542] width 19 height 24
click at [55, 70] on link "Inicio" at bounding box center [83, 70] width 167 height 32
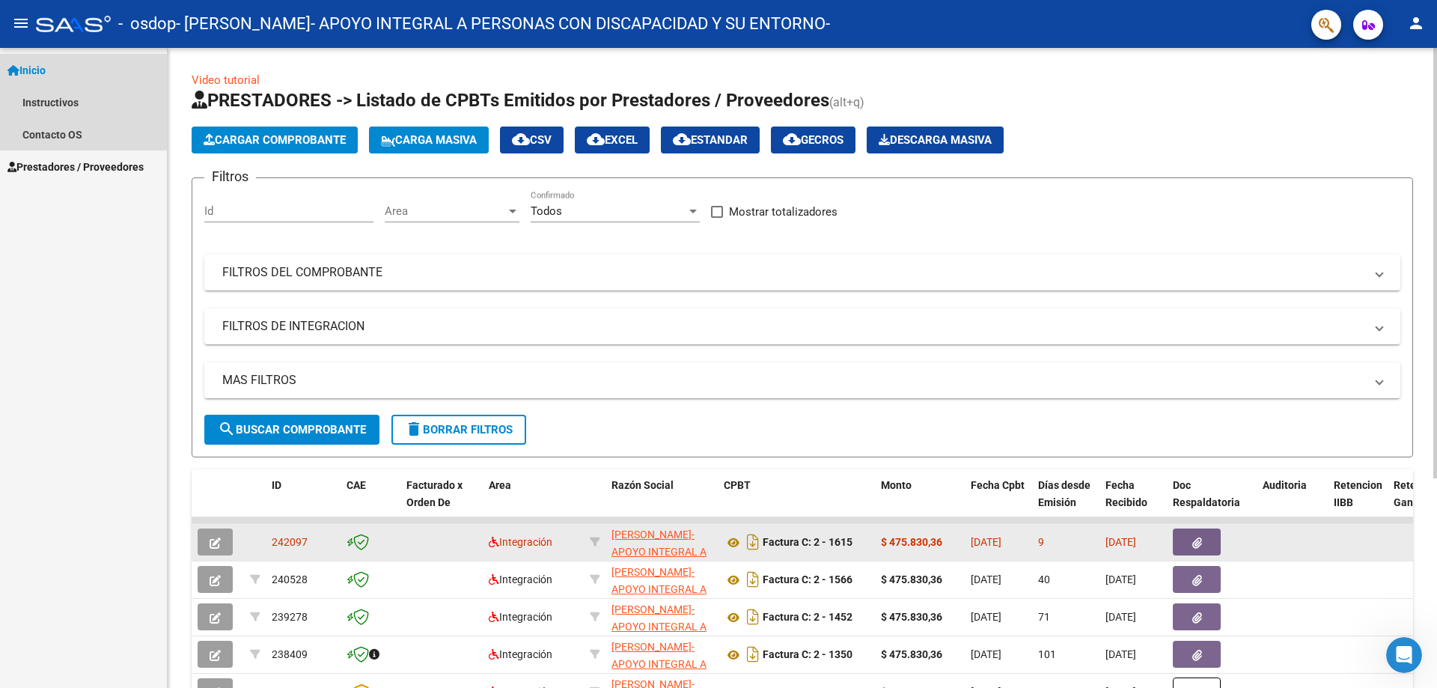
click at [44, 71] on span "Inicio" at bounding box center [26, 70] width 38 height 16
